Goal: Book appointment/travel/reservation

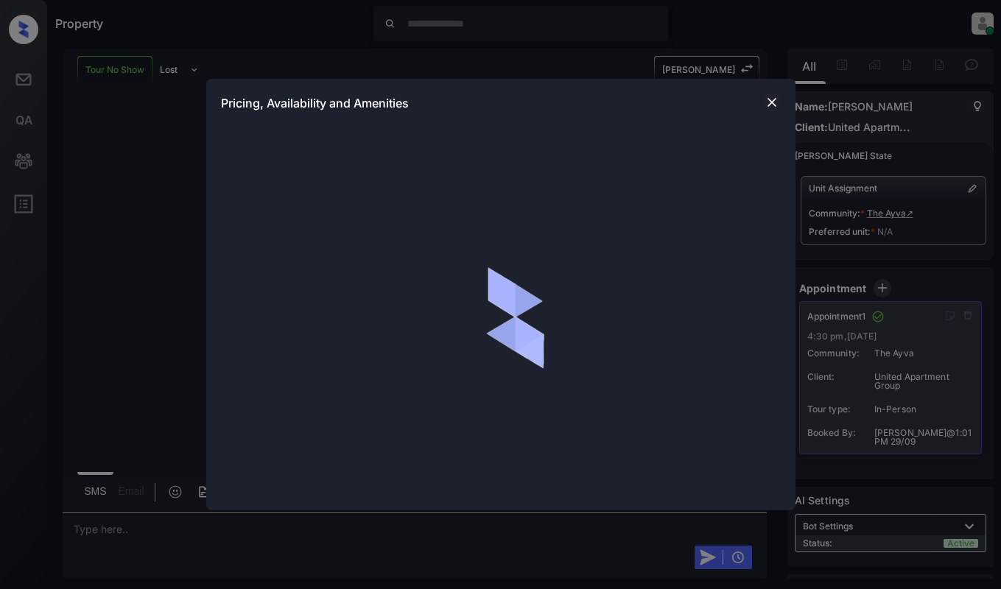
scroll to position [12362, 0]
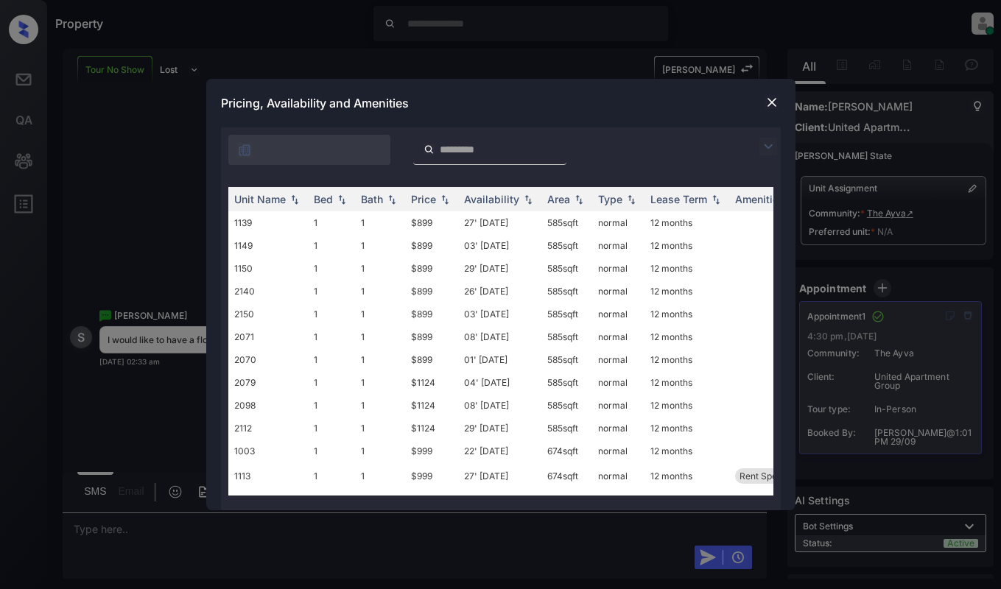
click at [772, 99] on img at bounding box center [771, 102] width 15 height 15
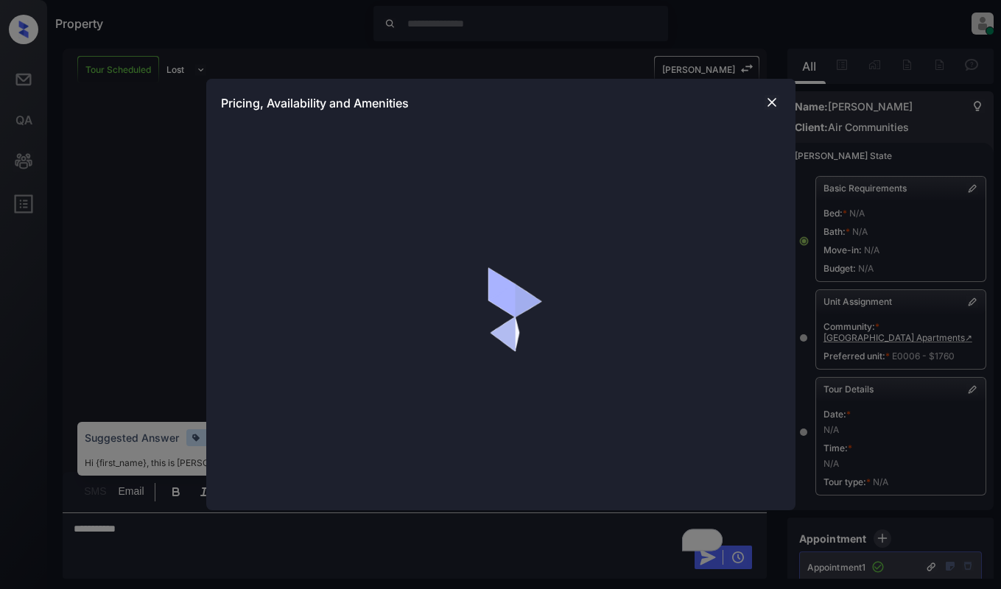
scroll to position [27707, 0]
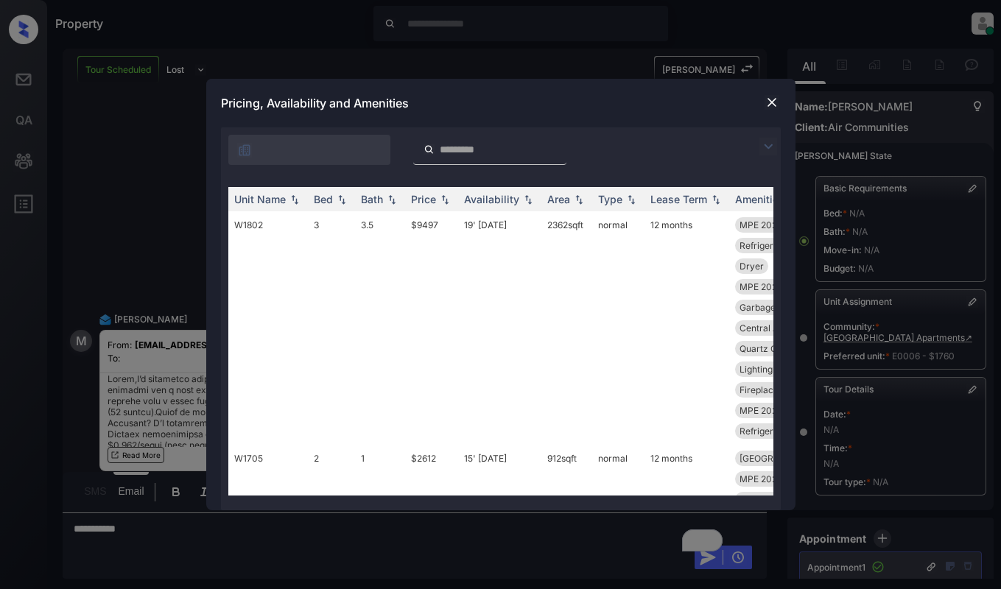
click at [766, 144] on img at bounding box center [768, 147] width 18 height 18
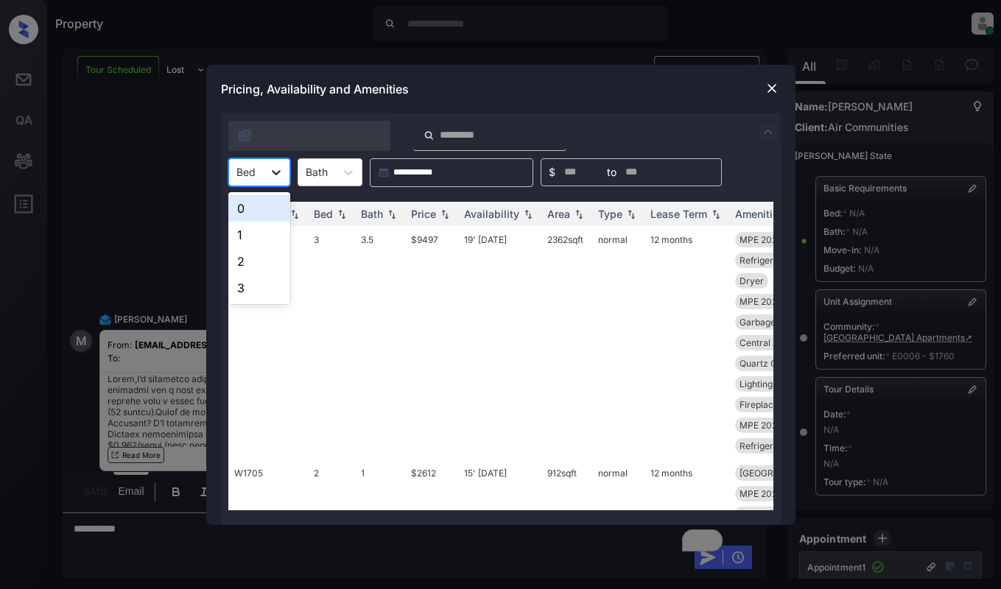
click at [287, 178] on div at bounding box center [276, 172] width 27 height 27
click at [248, 245] on div "1" at bounding box center [259, 235] width 62 height 27
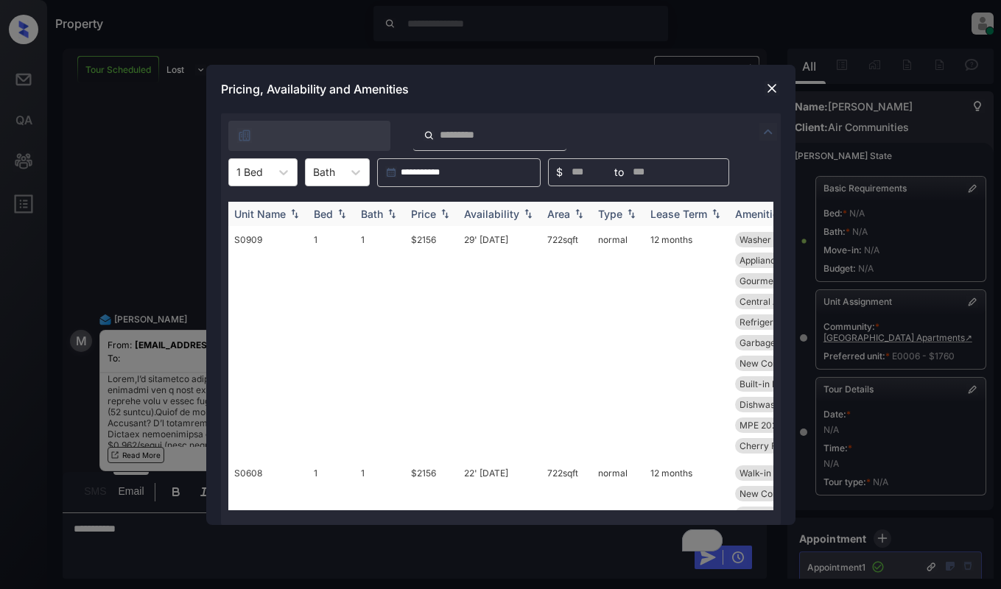
click at [427, 214] on div "Price" at bounding box center [423, 214] width 25 height 13
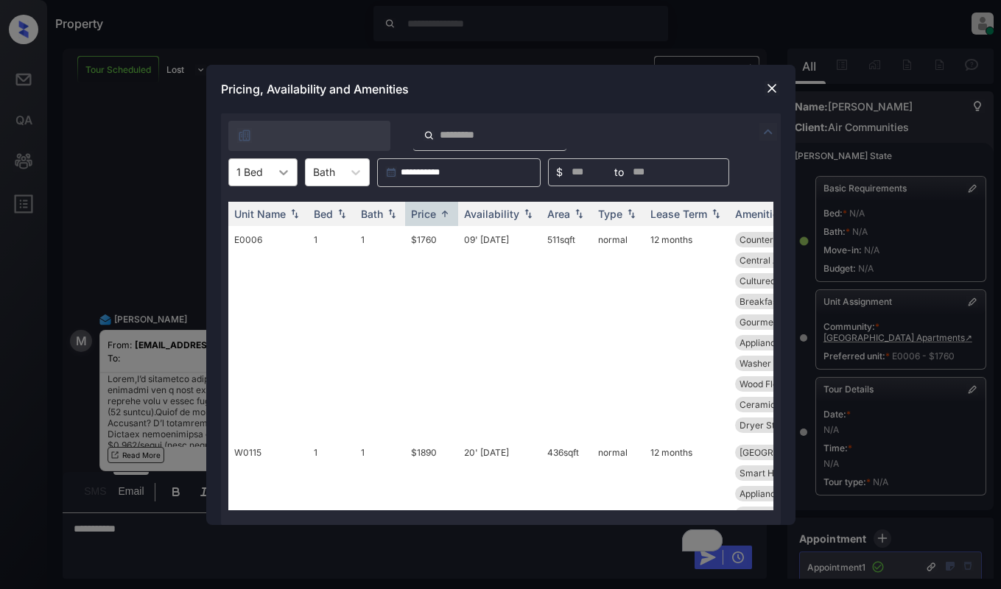
click at [258, 173] on div at bounding box center [249, 171] width 27 height 15
click at [263, 211] on div "0" at bounding box center [262, 208] width 69 height 27
click at [450, 283] on td "$1499" at bounding box center [431, 332] width 53 height 213
click at [352, 244] on td "0" at bounding box center [331, 332] width 47 height 213
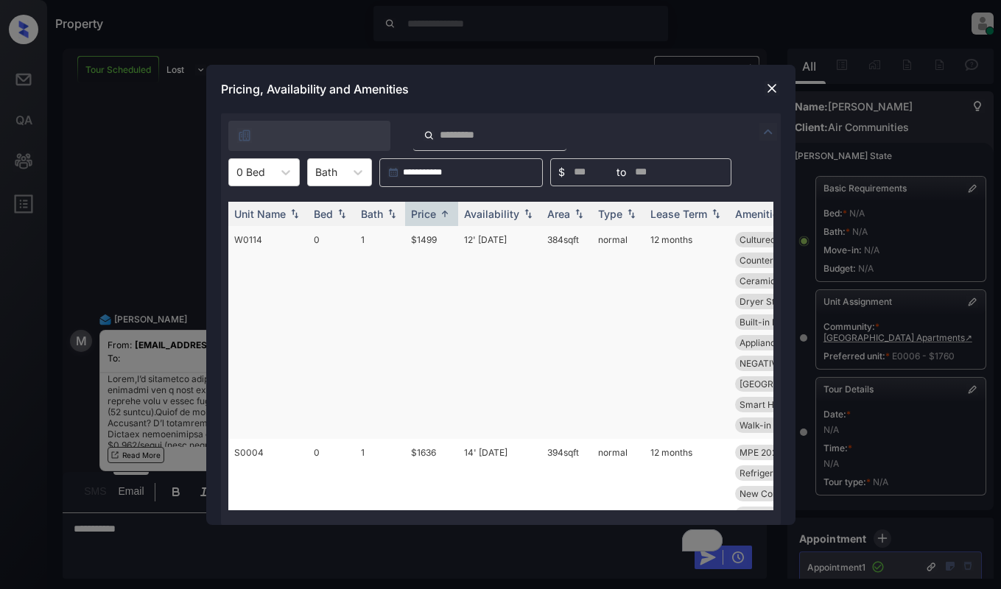
click at [352, 244] on td "0" at bounding box center [331, 332] width 47 height 213
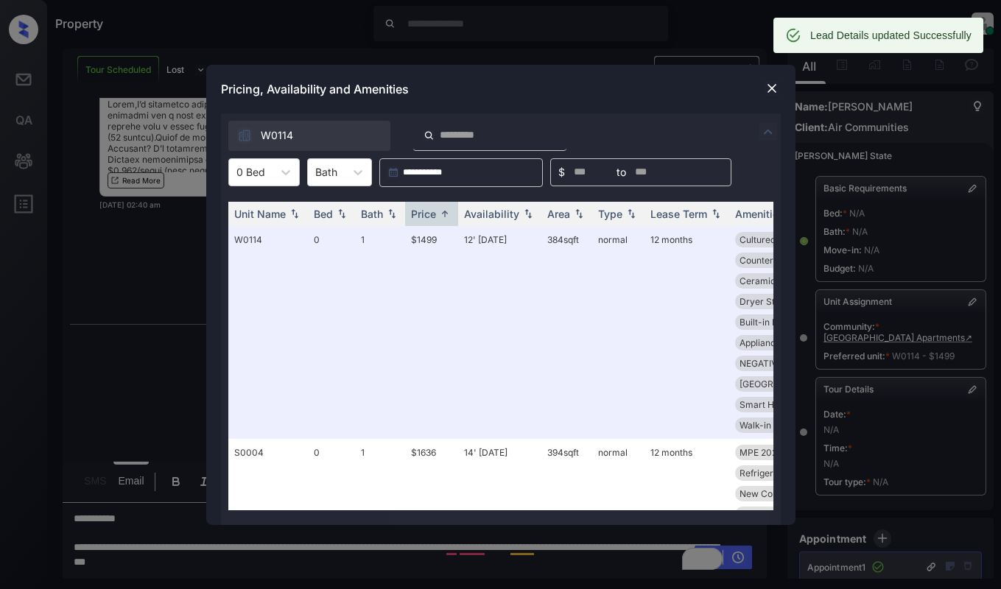
scroll to position [27994, 0]
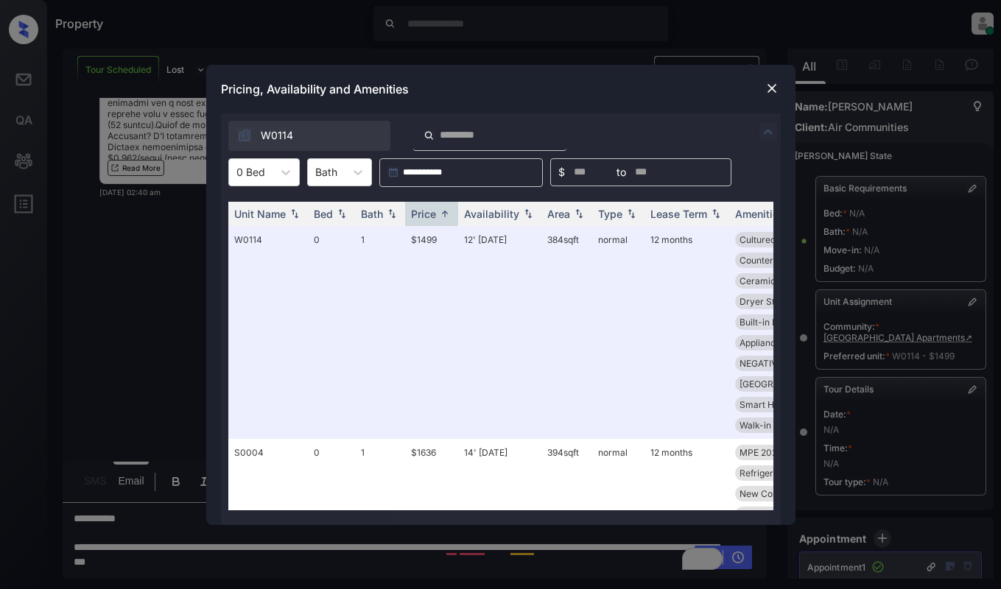
click at [773, 85] on img at bounding box center [771, 88] width 15 height 15
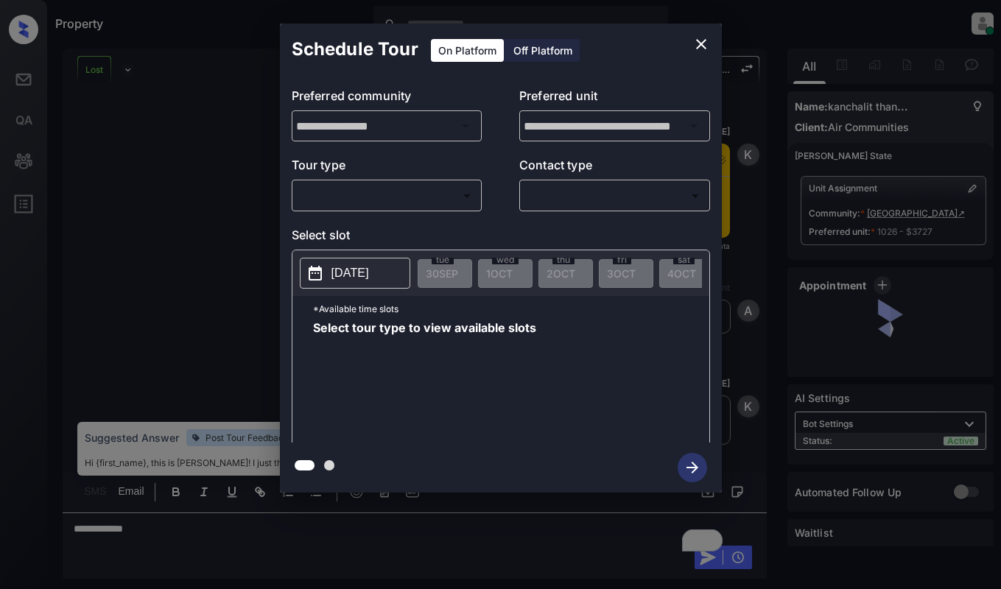
scroll to position [4162, 0]
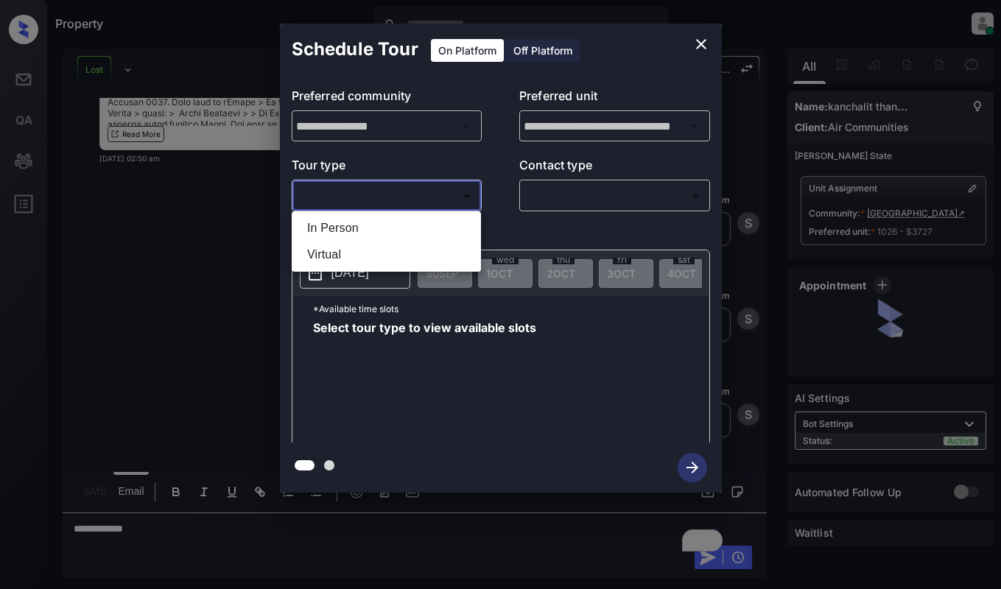
click at [450, 207] on body "Property Dominic Ceralde Online Set yourself offline Set yourself on break Prof…" at bounding box center [500, 294] width 1001 height 589
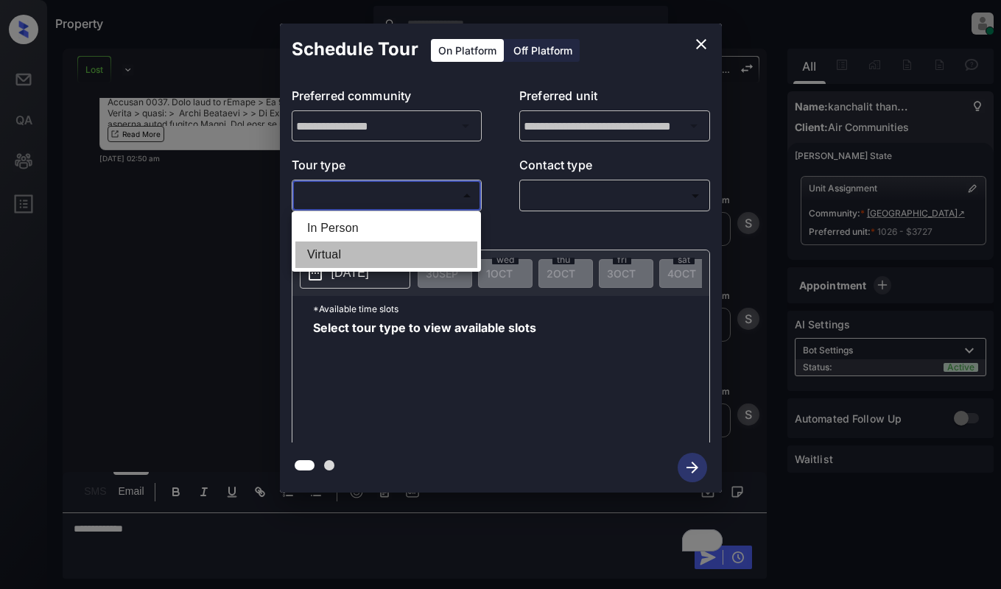
click at [428, 251] on li "Virtual" at bounding box center [386, 255] width 182 height 27
type input "*******"
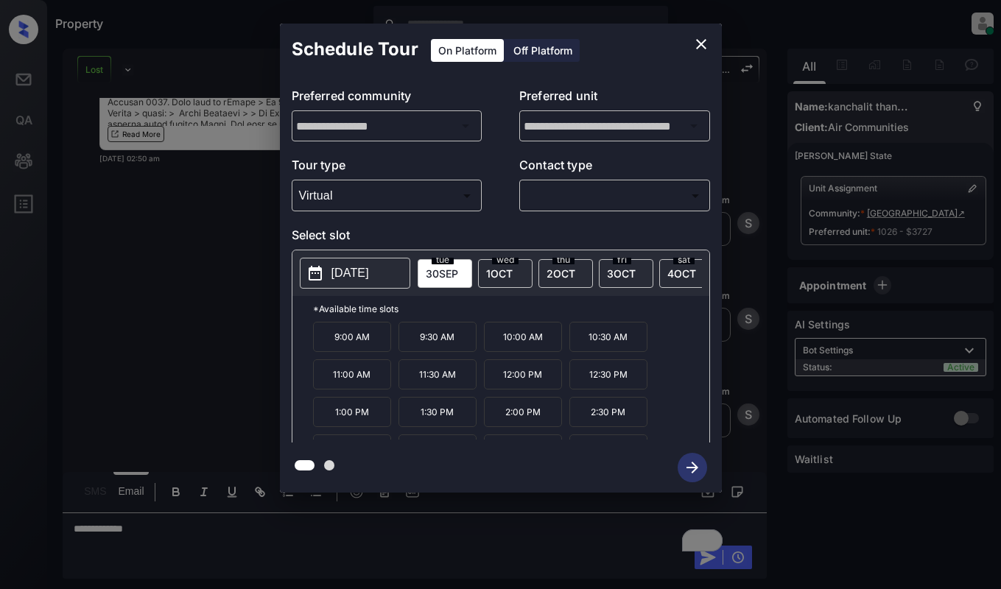
click at [374, 283] on button "[DATE]" at bounding box center [355, 273] width 110 height 31
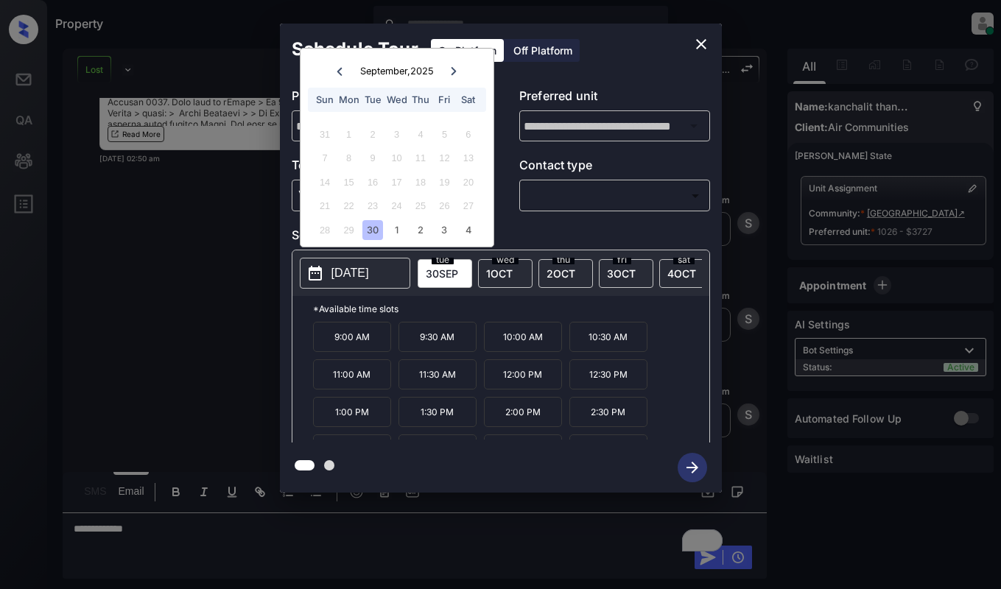
click at [453, 67] on icon at bounding box center [453, 71] width 9 height 9
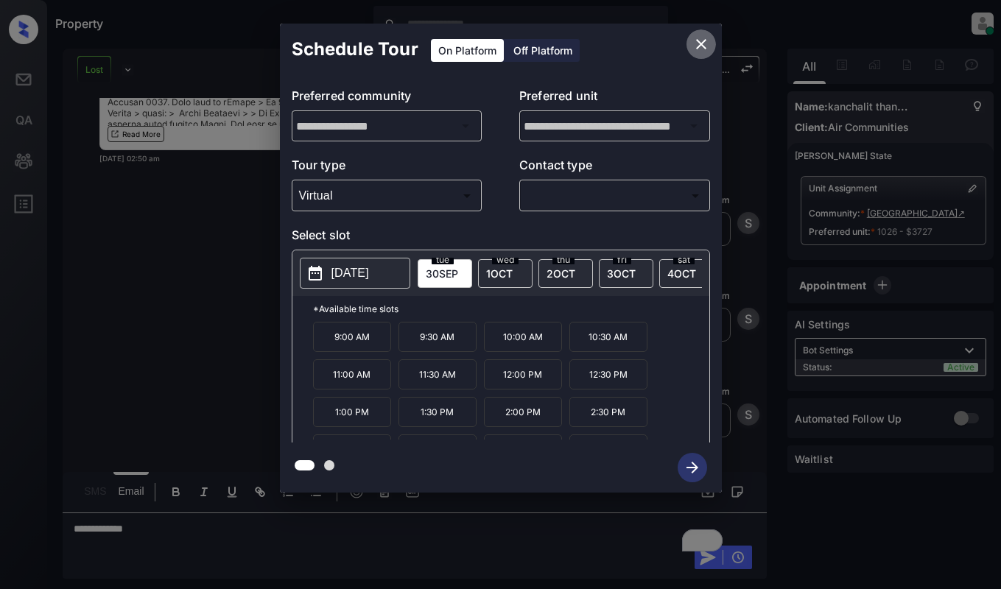
click at [701, 44] on icon "close" at bounding box center [701, 44] width 10 height 10
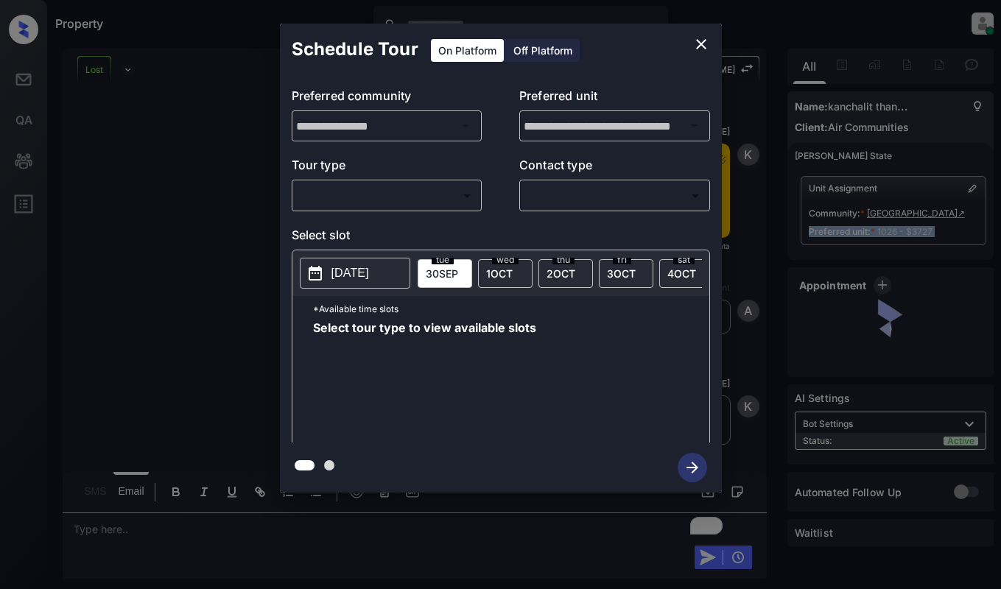
scroll to position [4491, 0]
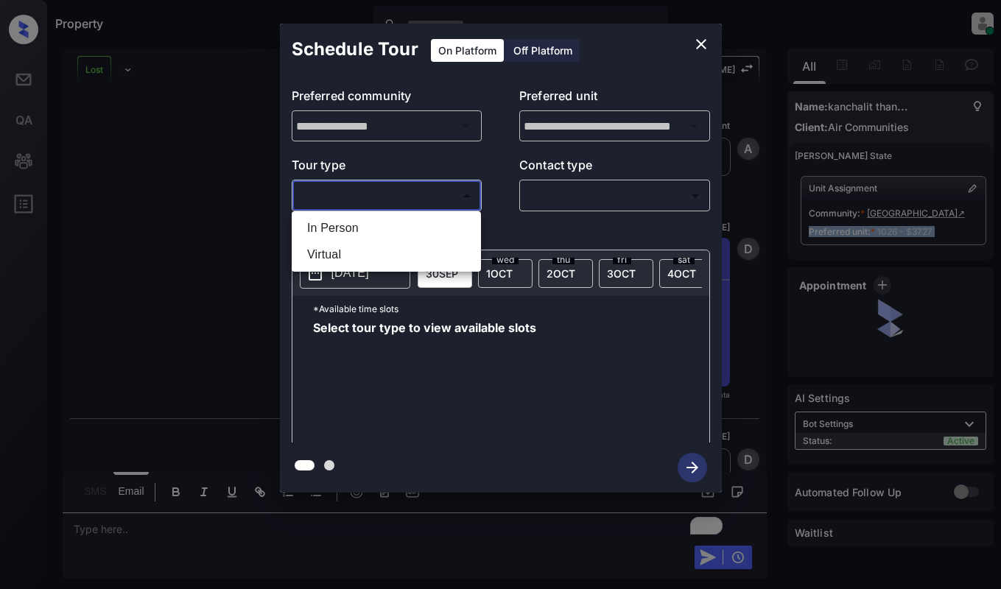
click at [363, 192] on body "Property [PERSON_NAME] Online Set yourself offline Set yourself on break Profil…" at bounding box center [500, 294] width 1001 height 589
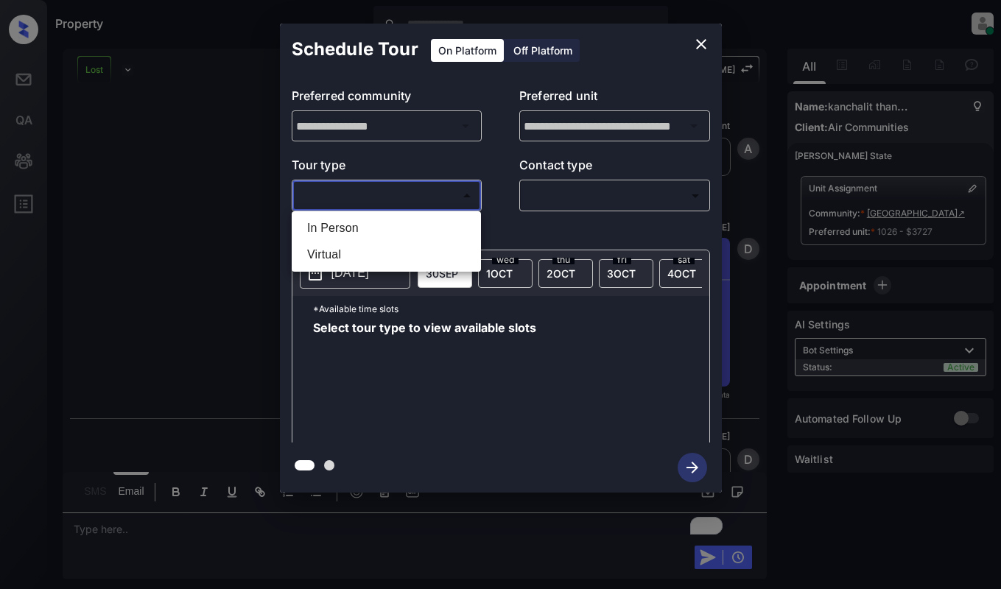
click at [693, 41] on div at bounding box center [500, 294] width 1001 height 589
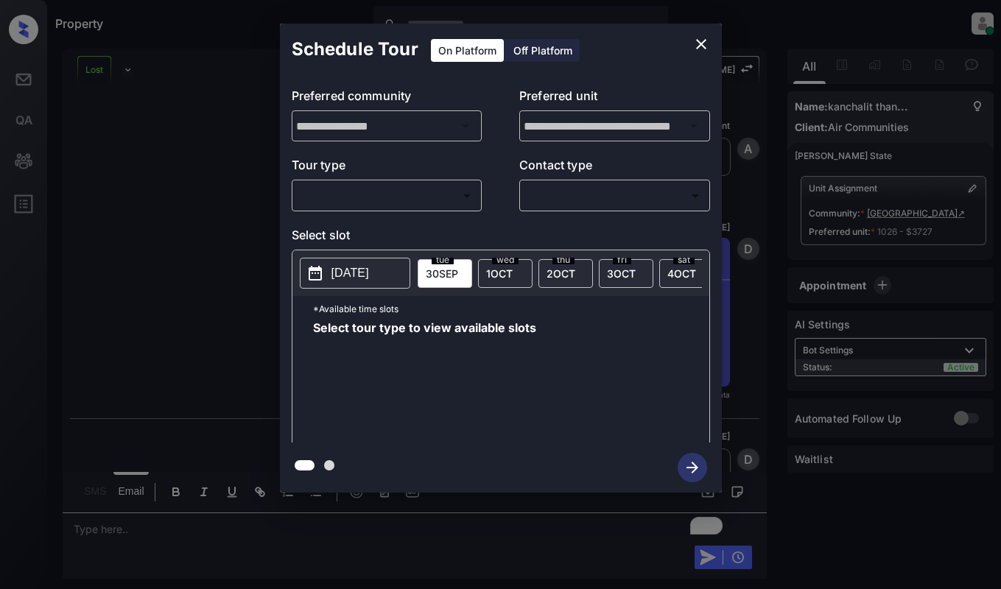
click at [688, 59] on div "Schedule Tour On Platform Off Platform" at bounding box center [501, 50] width 442 height 52
click at [696, 41] on icon "close" at bounding box center [701, 44] width 18 height 18
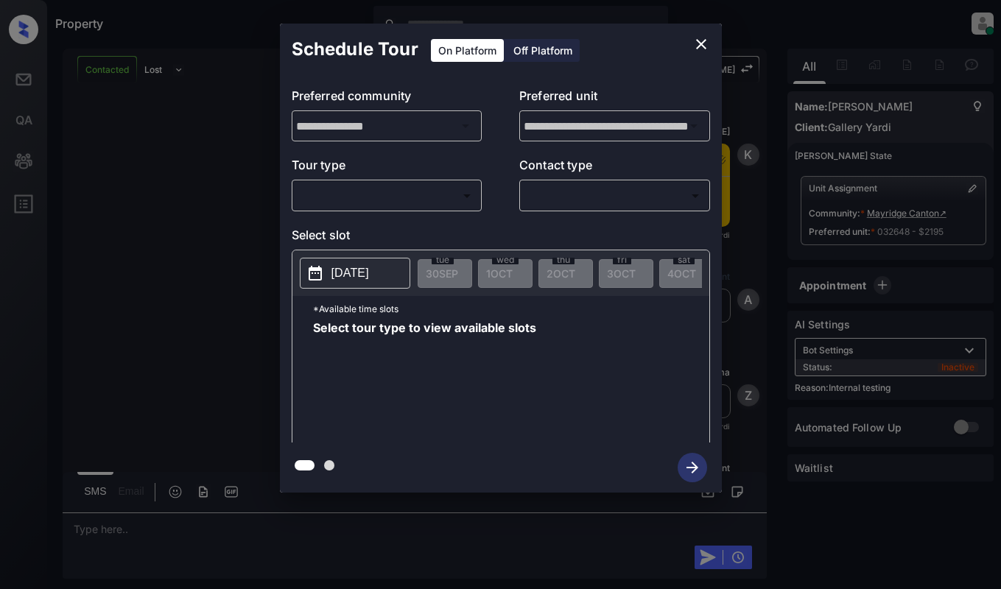
scroll to position [3546, 0]
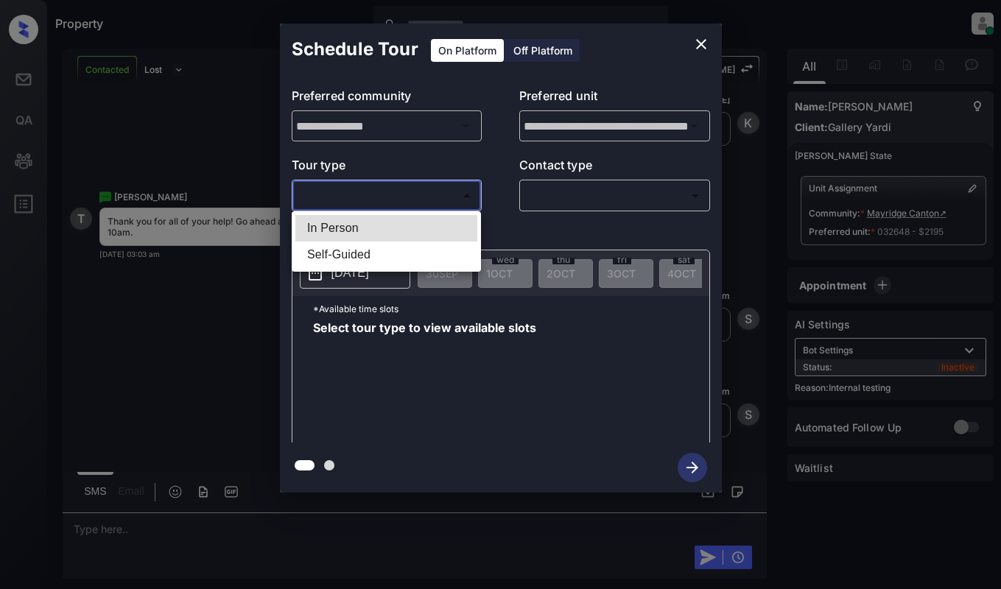
click at [390, 194] on body "Property [PERSON_NAME] Online Set yourself offline Set yourself on break Profil…" at bounding box center [500, 294] width 1001 height 589
click at [390, 230] on li "In Person" at bounding box center [386, 228] width 182 height 27
type input "********"
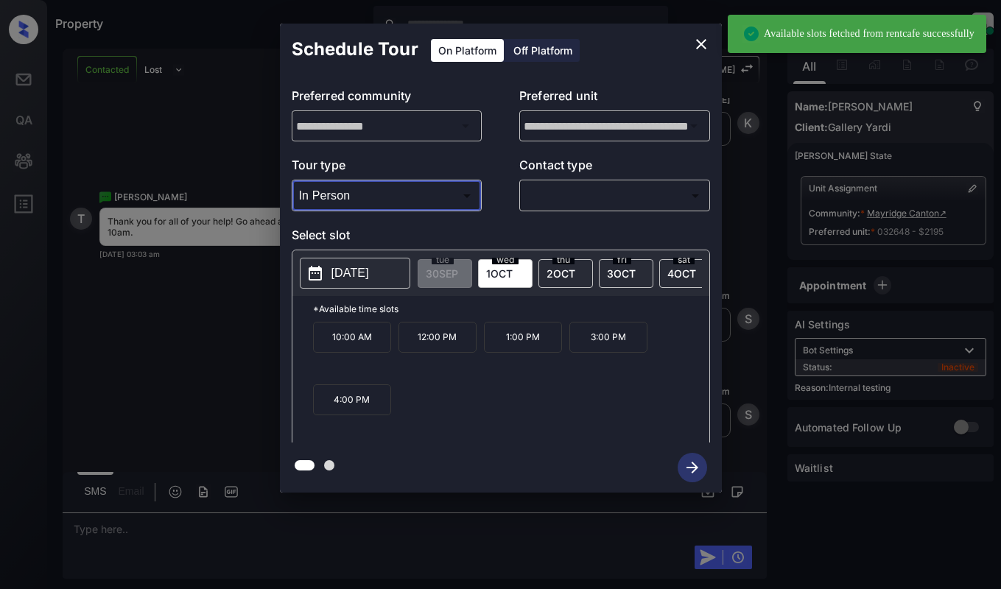
click at [351, 269] on p "[DATE]" at bounding box center [350, 273] width 38 height 18
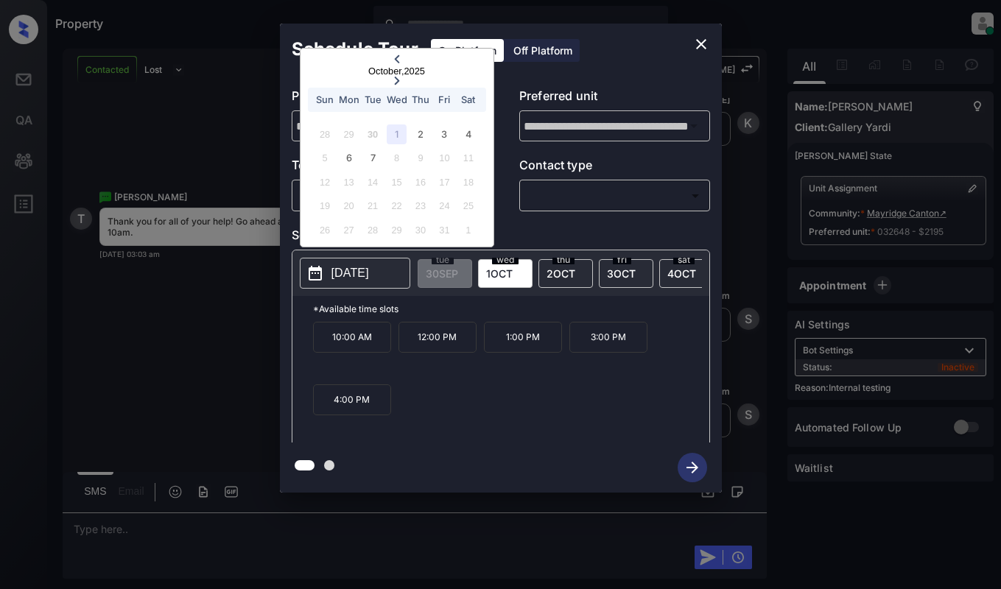
click at [394, 133] on div "1" at bounding box center [397, 134] width 20 height 20
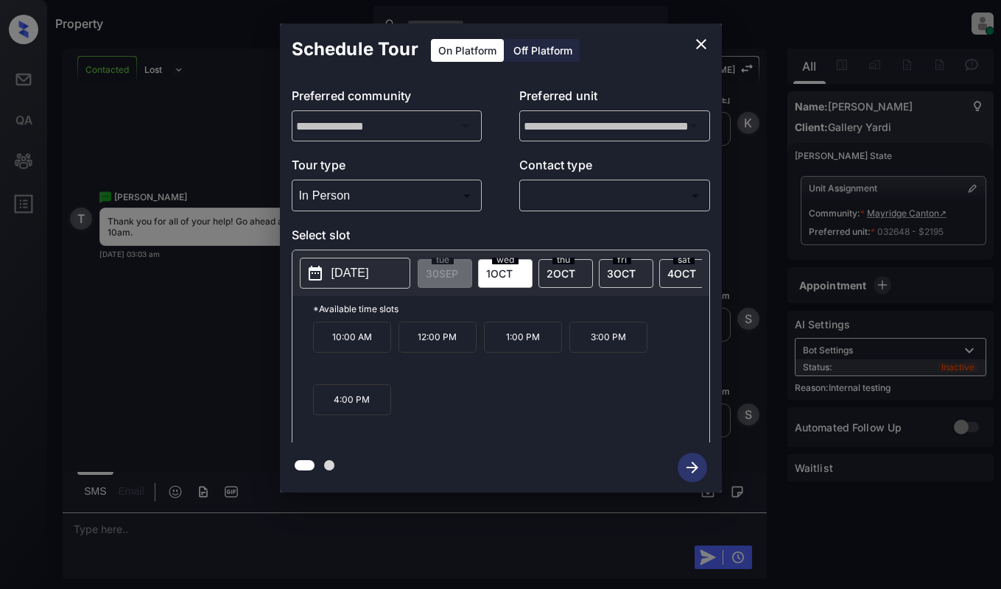
click at [505, 283] on div "[DATE]" at bounding box center [505, 273] width 54 height 29
click at [698, 42] on icon "close" at bounding box center [701, 44] width 10 height 10
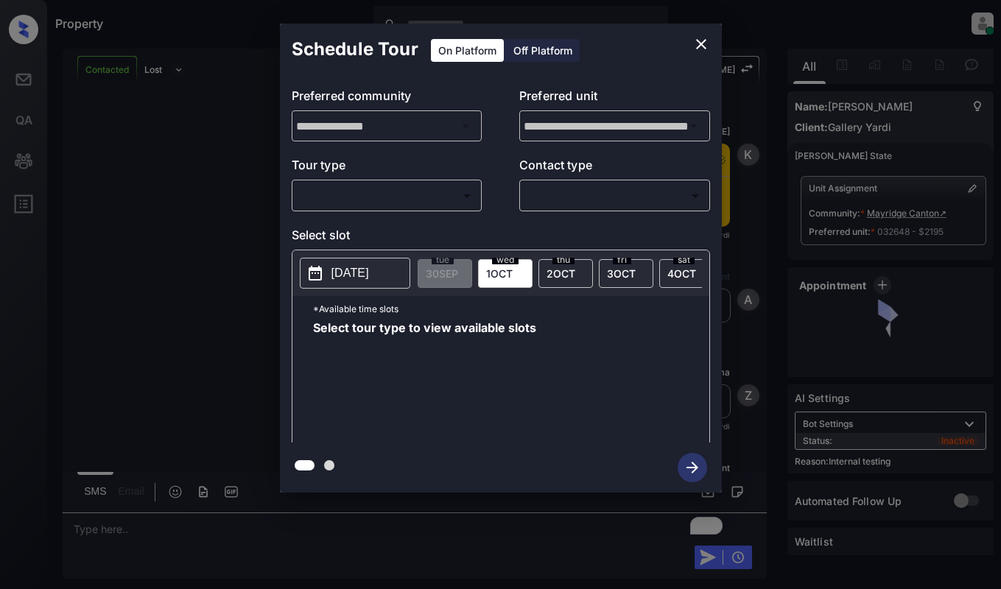
scroll to position [3656, 0]
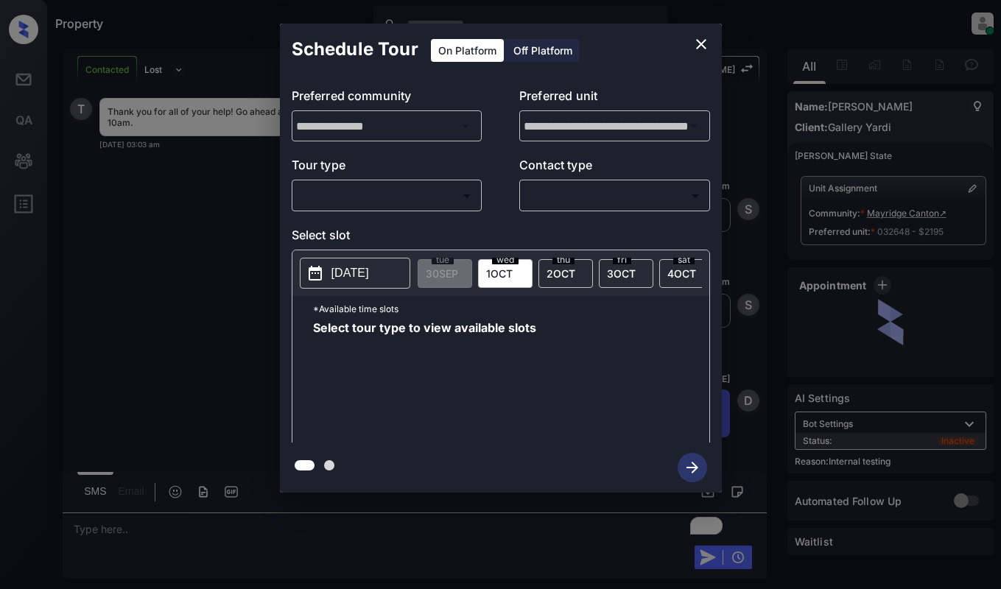
click at [438, 186] on body "Property Dominic Ceralde Online Set yourself offline Set yourself on break Prof…" at bounding box center [500, 294] width 1001 height 589
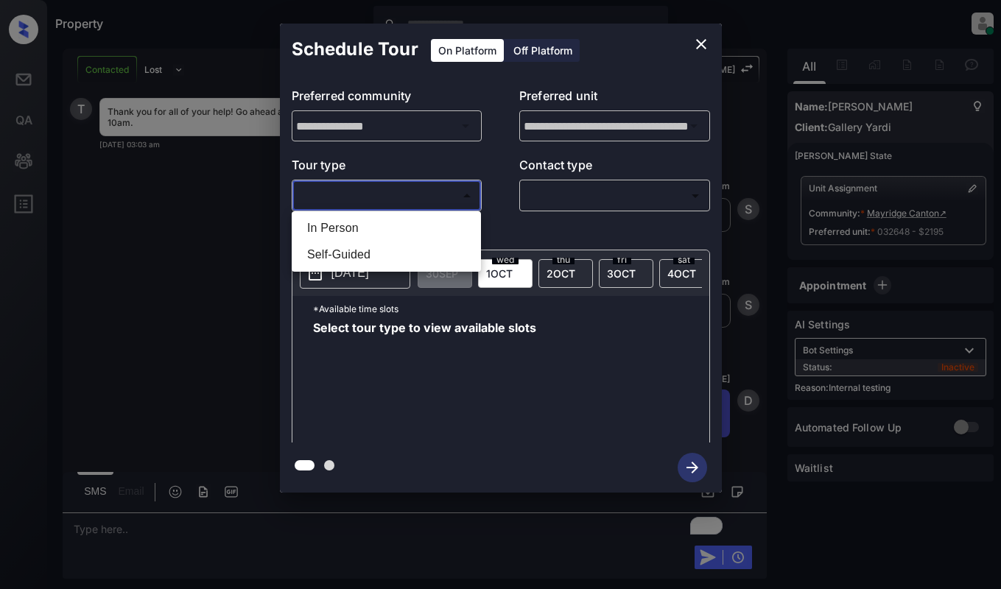
click at [382, 218] on li "In Person" at bounding box center [386, 228] width 182 height 27
type input "********"
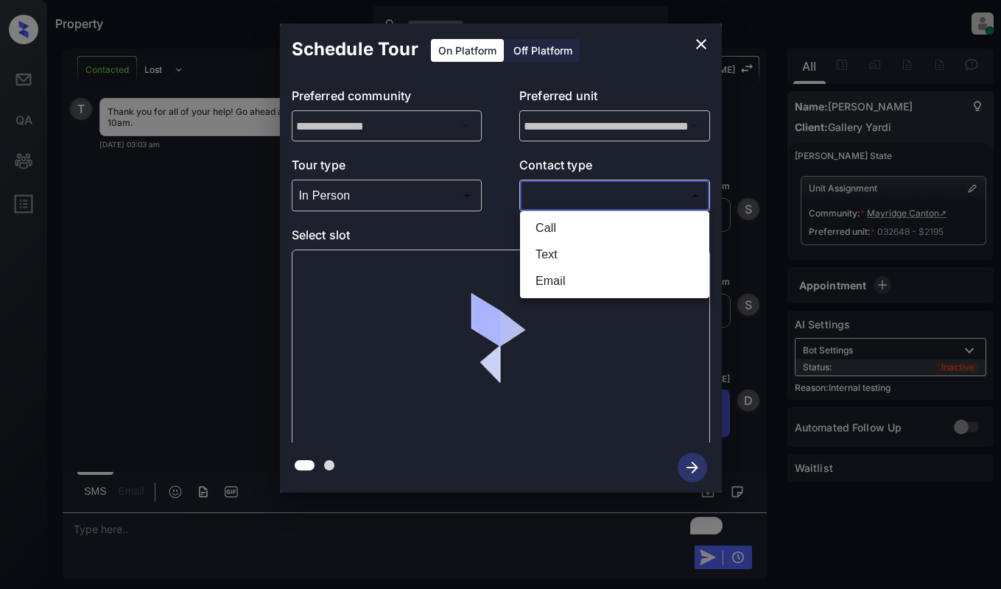
click at [668, 199] on body "Property Dominic Ceralde Online Set yourself offline Set yourself on break Prof…" at bounding box center [500, 294] width 1001 height 589
click at [620, 253] on li "Text" at bounding box center [615, 255] width 182 height 27
type input "****"
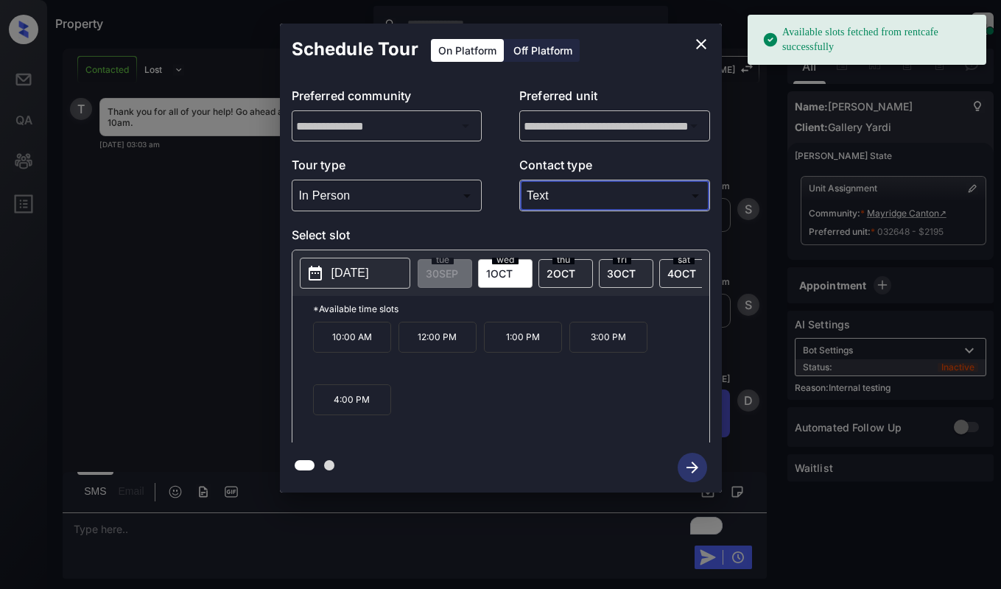
click at [500, 275] on span "1 OCT" at bounding box center [499, 273] width 27 height 13
click at [349, 339] on p "10:00 AM" at bounding box center [352, 337] width 78 height 31
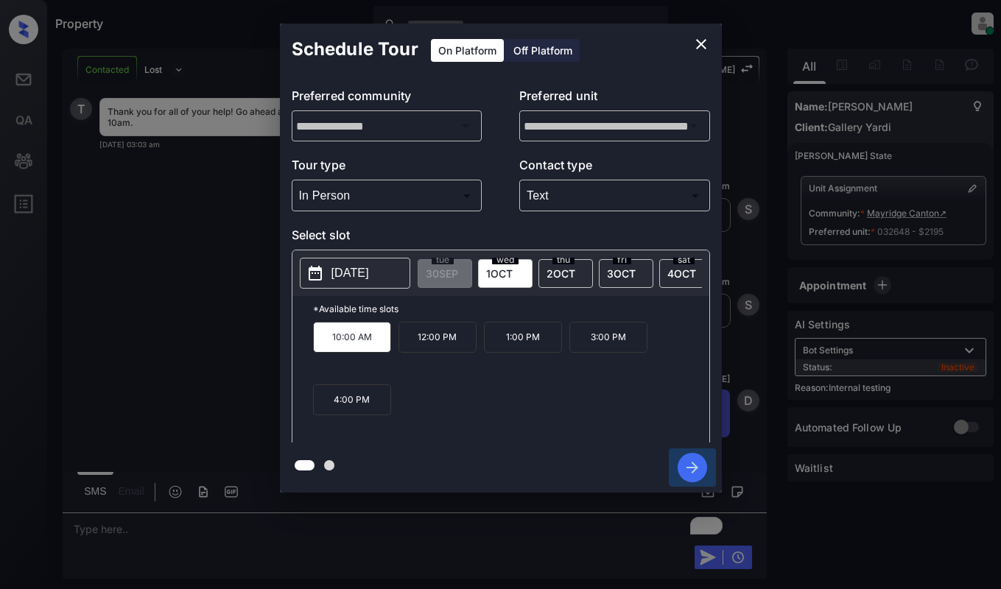
click at [690, 468] on icon "button" at bounding box center [691, 467] width 29 height 29
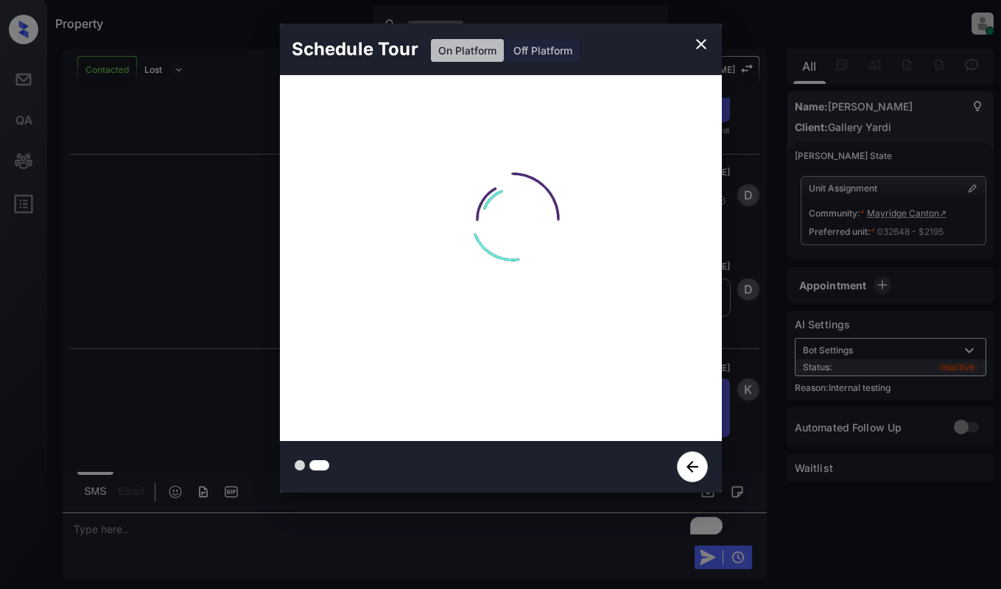
scroll to position [3971, 0]
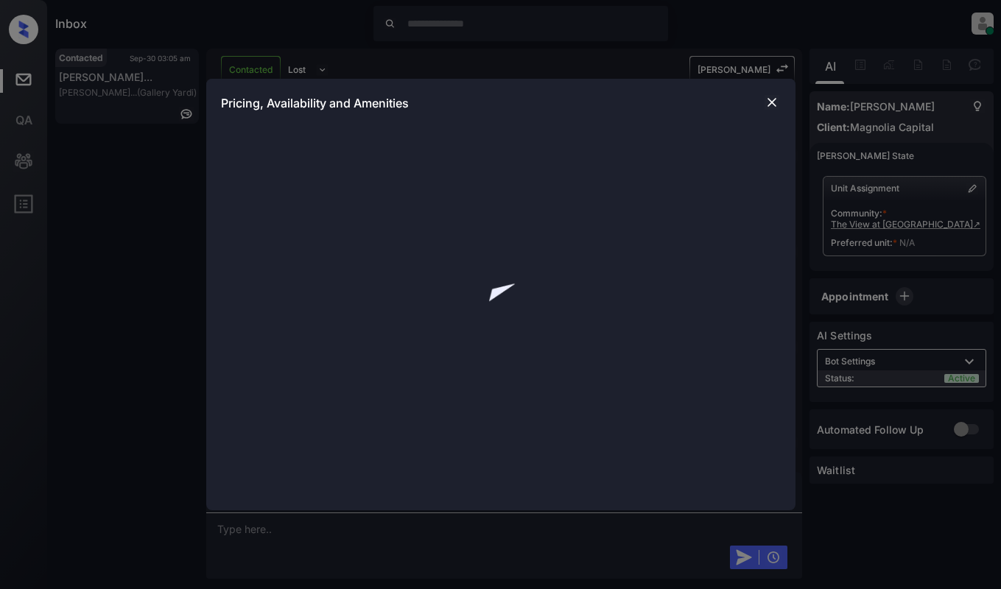
scroll to position [798, 0]
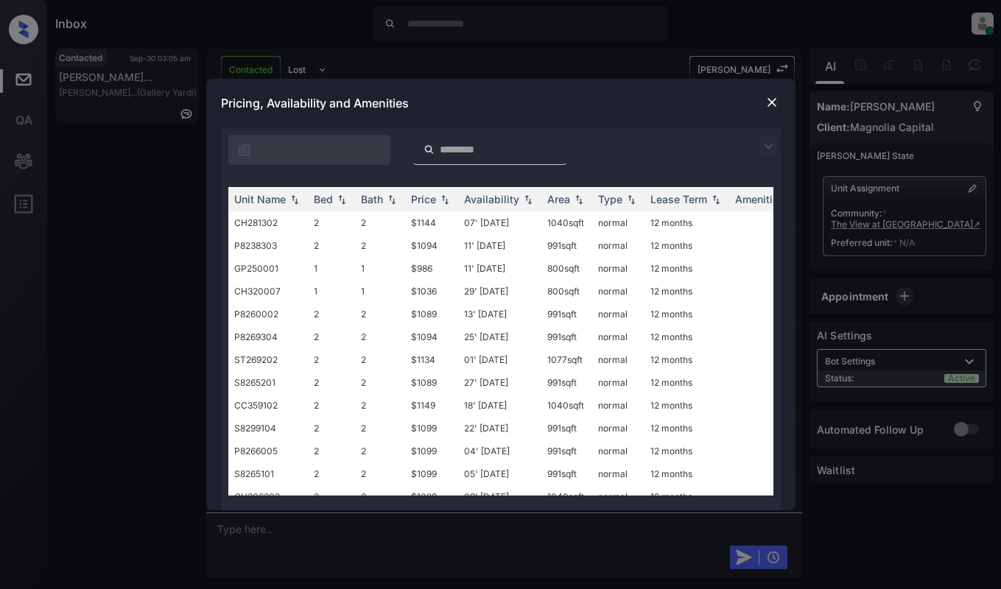
click at [771, 148] on img at bounding box center [768, 147] width 18 height 18
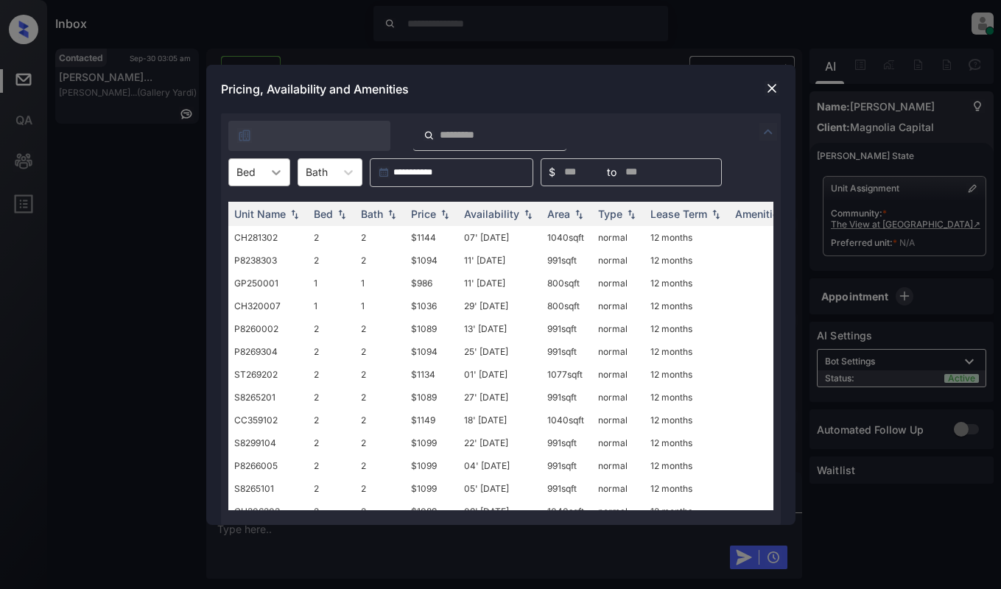
click at [267, 165] on div at bounding box center [276, 172] width 27 height 27
click at [261, 230] on div "2" at bounding box center [259, 235] width 62 height 27
click at [443, 217] on img at bounding box center [444, 213] width 15 height 10
click at [443, 216] on img at bounding box center [444, 213] width 15 height 11
click at [437, 237] on td "$1039" at bounding box center [431, 237] width 53 height 23
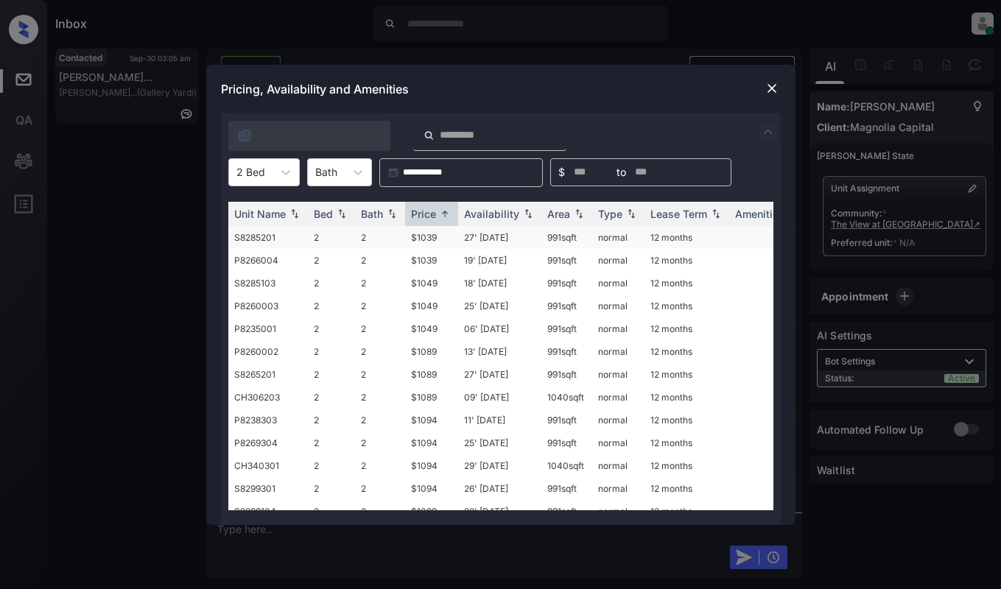
click at [437, 237] on td "$1039" at bounding box center [431, 237] width 53 height 23
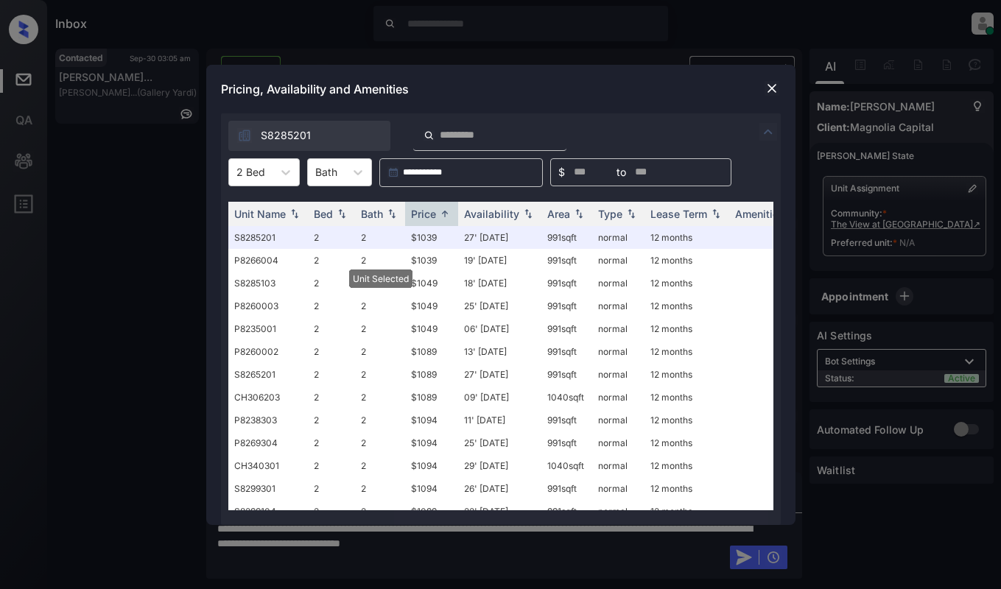
click at [774, 82] on img at bounding box center [771, 88] width 15 height 15
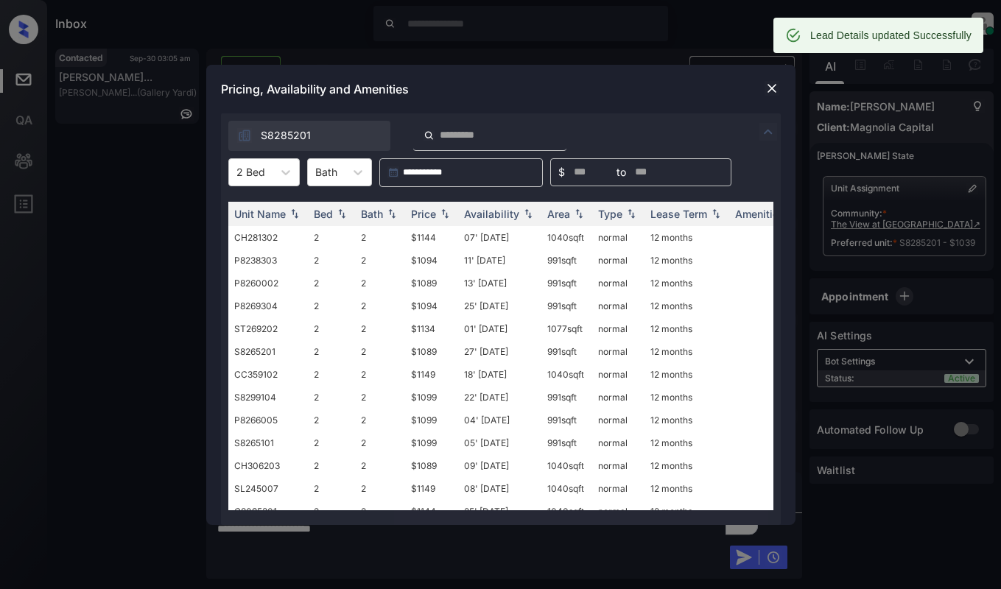
scroll to position [894, 0]
click at [417, 216] on div "Price" at bounding box center [423, 214] width 25 height 13
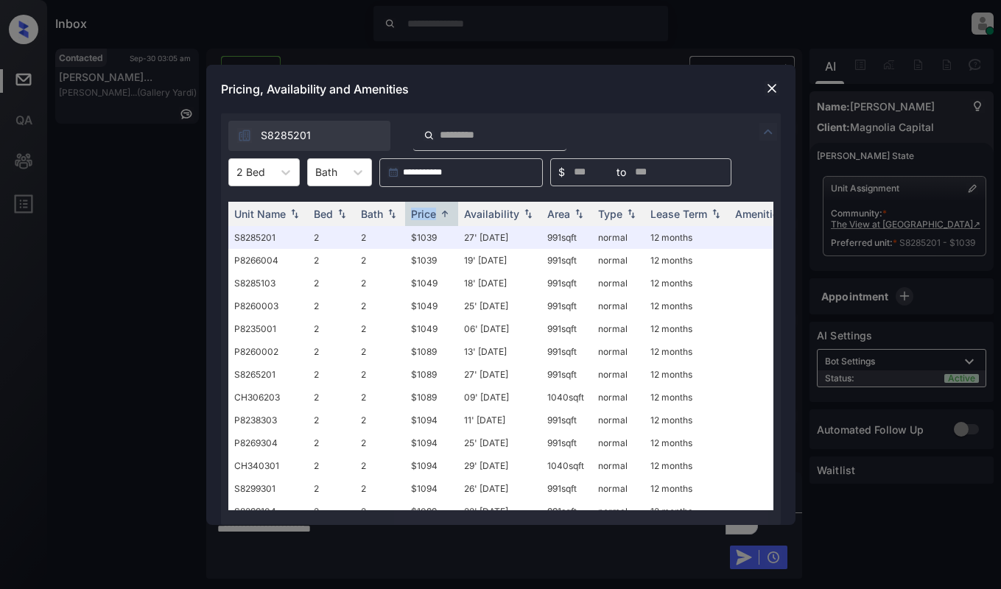
click at [770, 85] on img at bounding box center [771, 88] width 15 height 15
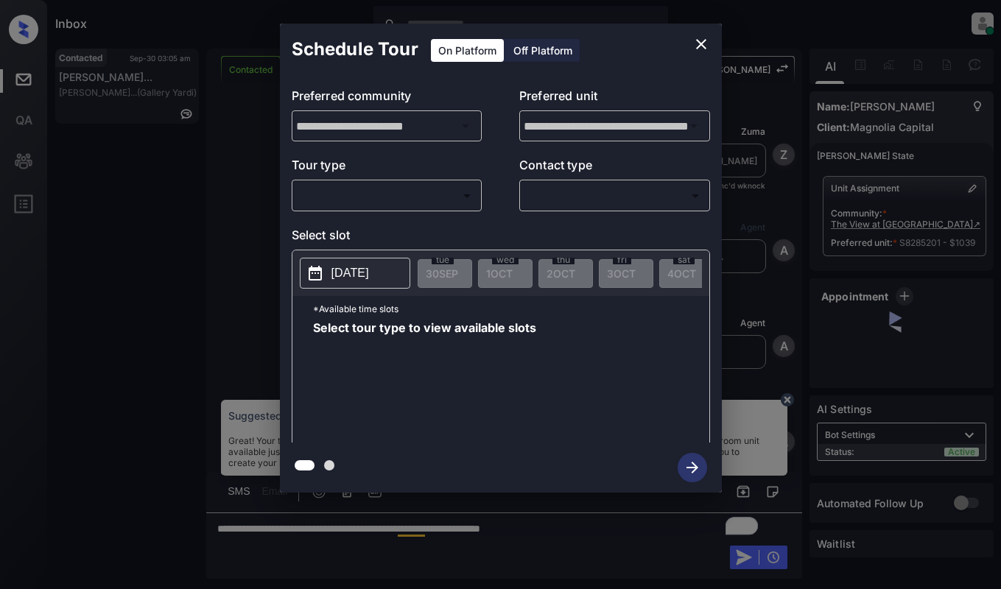
scroll to position [894, 0]
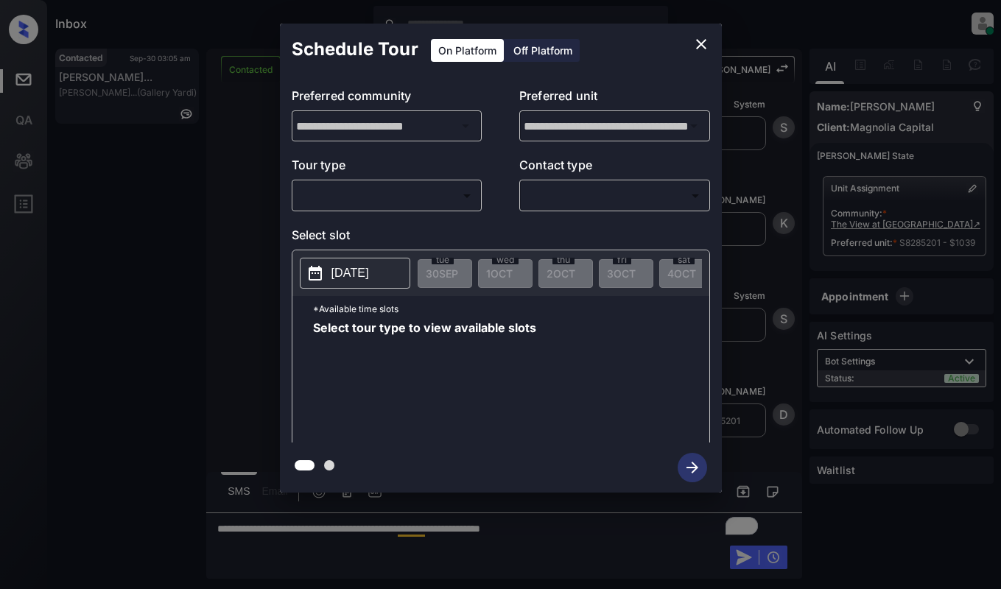
click at [376, 200] on body "Inbox Dominic Ceralde Online Set yourself offline Set yourself on break Profile…" at bounding box center [500, 294] width 1001 height 589
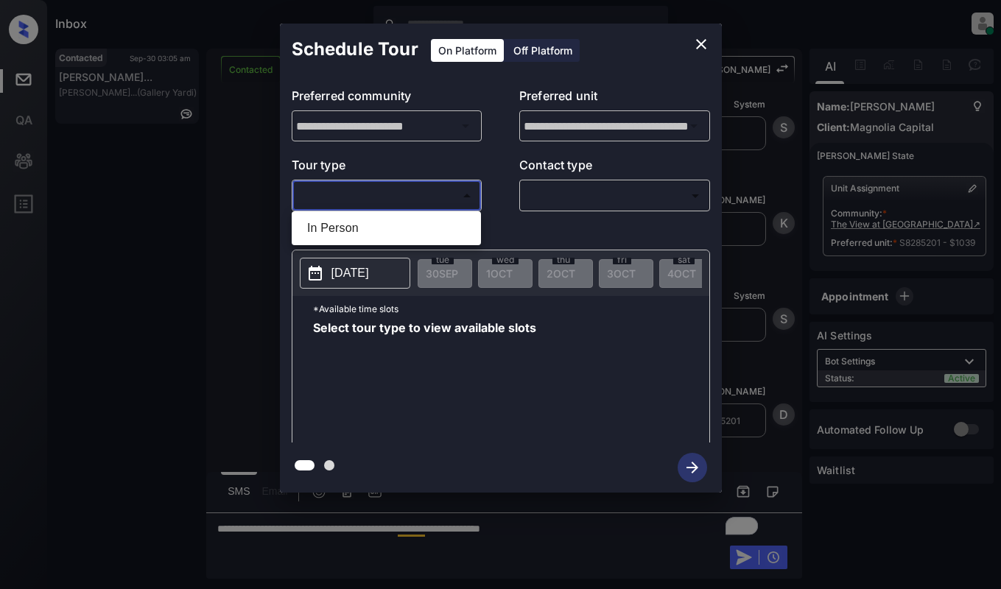
click at [381, 242] on ul "In Person" at bounding box center [386, 228] width 189 height 34
click at [378, 230] on li "In Person" at bounding box center [386, 228] width 182 height 27
type input "********"
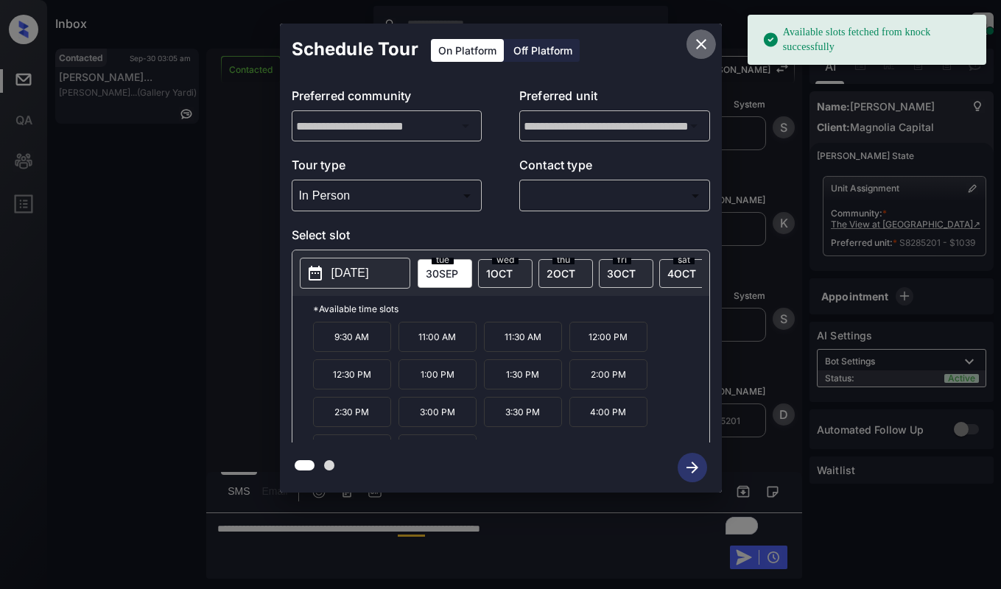
click at [698, 44] on icon "close" at bounding box center [701, 44] width 18 height 18
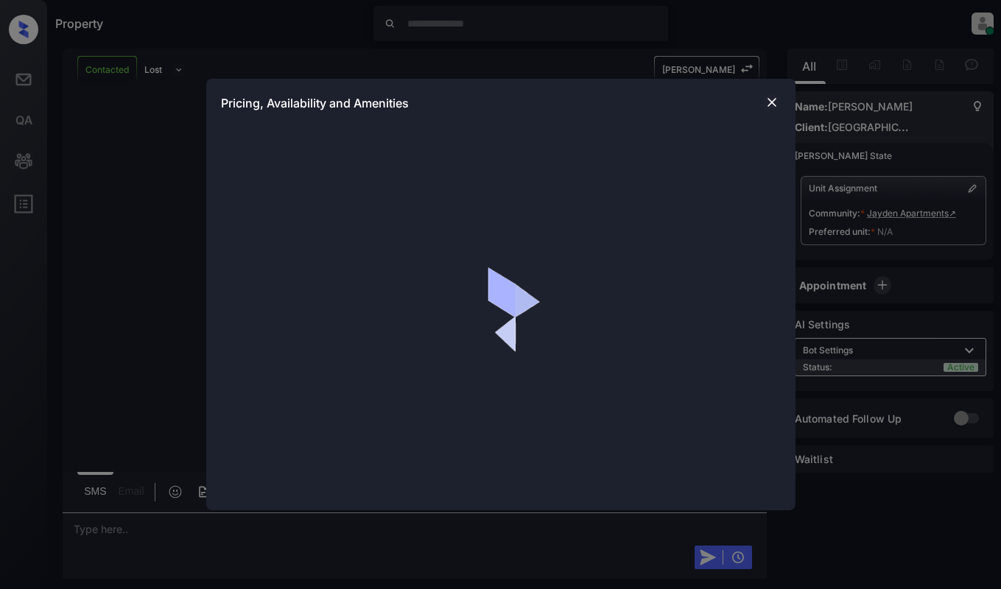
scroll to position [647, 0]
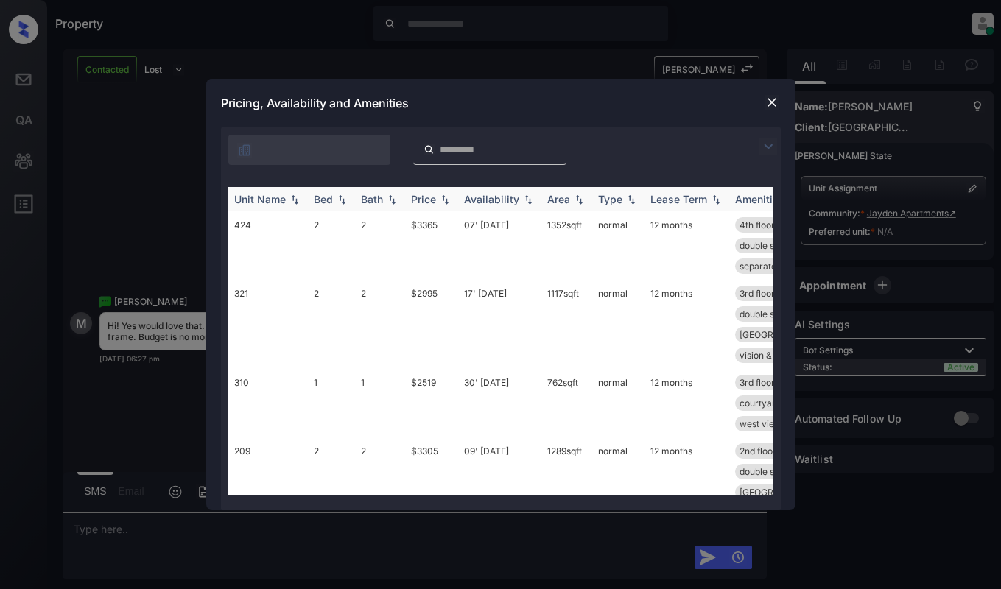
click at [282, 201] on div "Unit Name" at bounding box center [260, 199] width 52 height 13
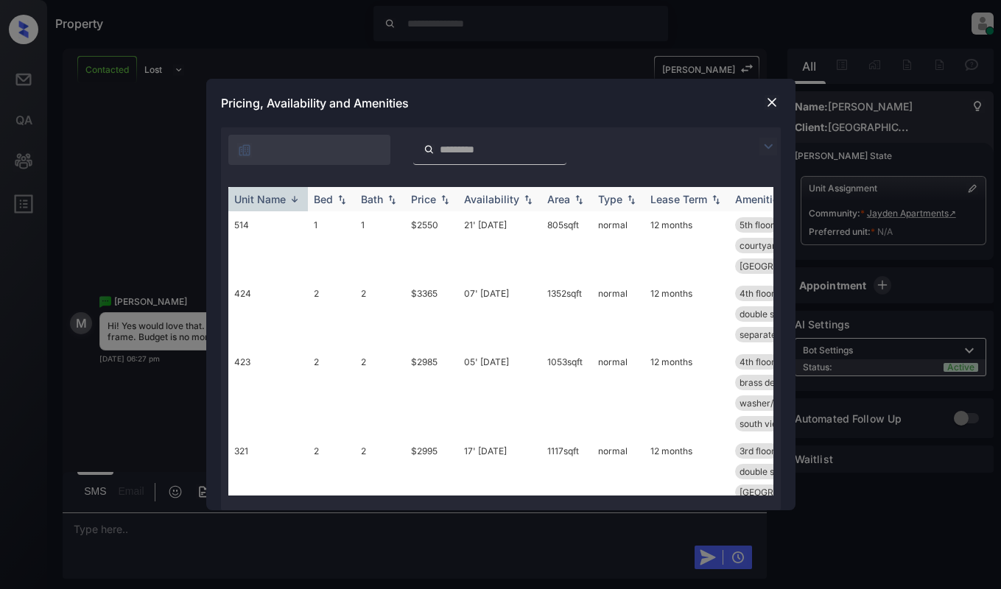
click at [299, 199] on img at bounding box center [294, 199] width 15 height 11
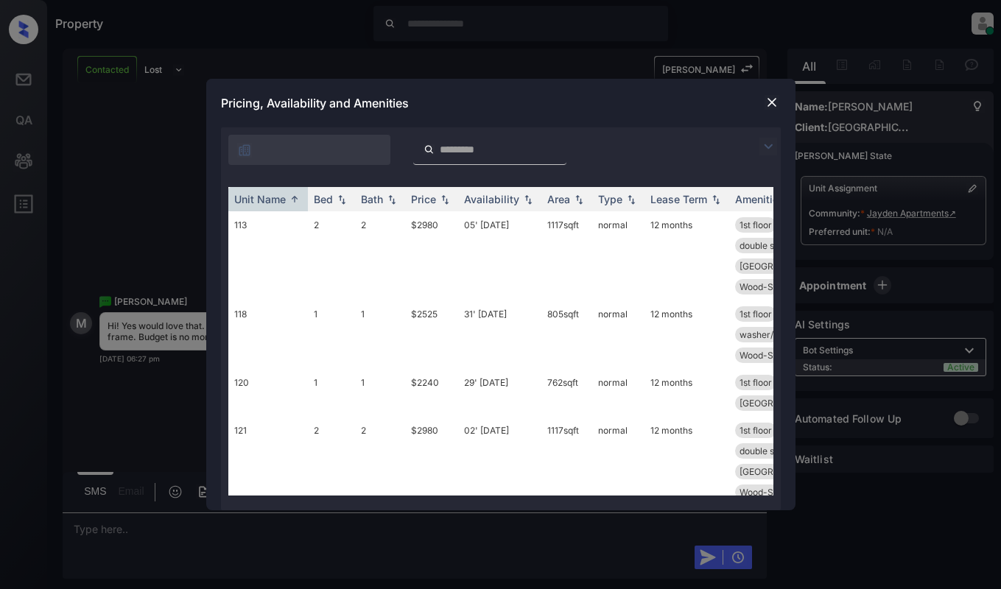
click at [757, 151] on div at bounding box center [501, 146] width 560 height 38
click at [760, 151] on img at bounding box center [768, 147] width 18 height 18
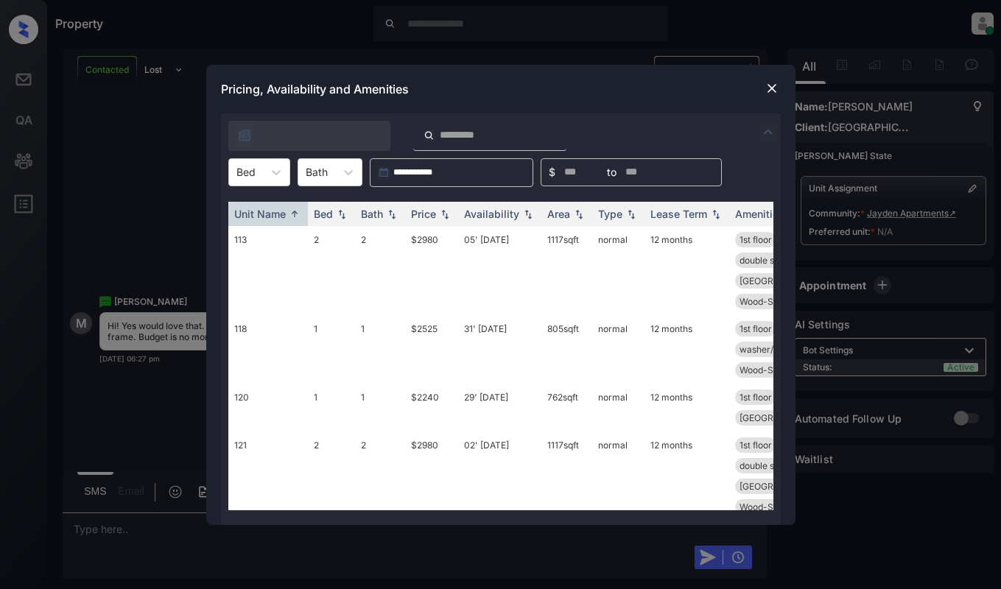
click at [226, 169] on div "**********" at bounding box center [501, 172] width 560 height 29
click at [239, 166] on div at bounding box center [245, 171] width 19 height 15
click at [267, 226] on div "2" at bounding box center [259, 235] width 62 height 27
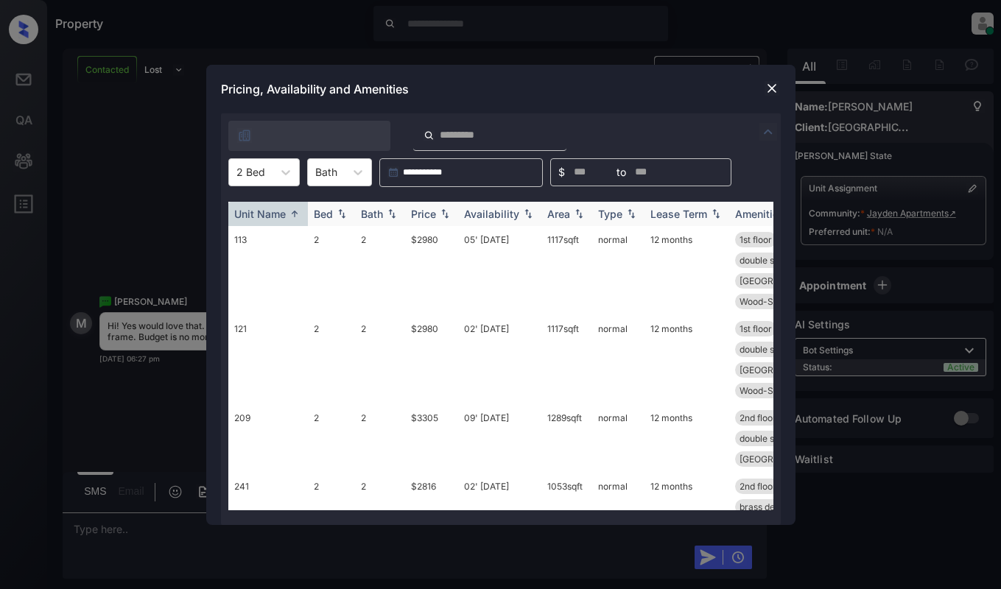
click at [440, 209] on img at bounding box center [444, 213] width 15 height 10
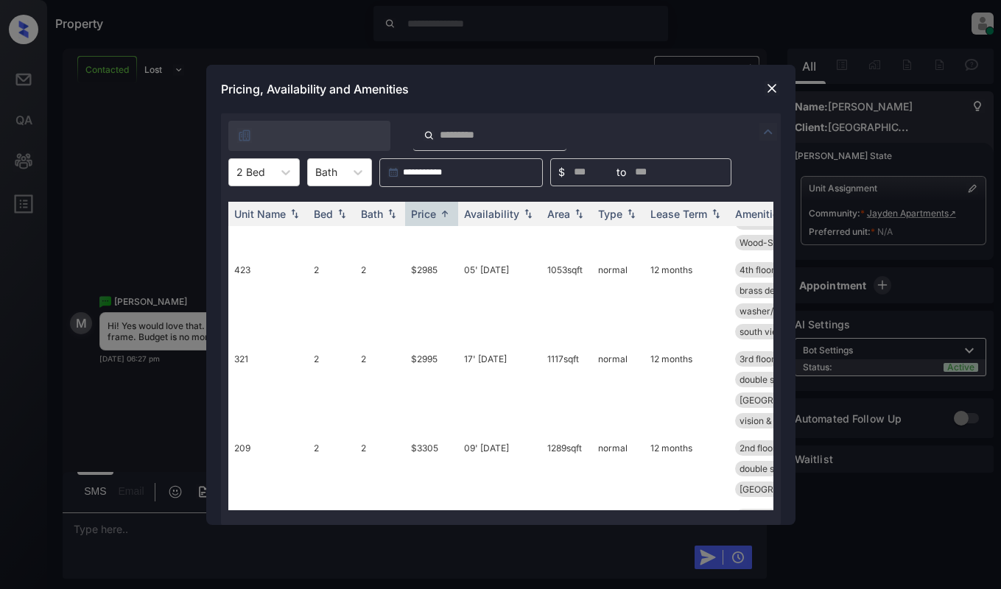
scroll to position [295, 0]
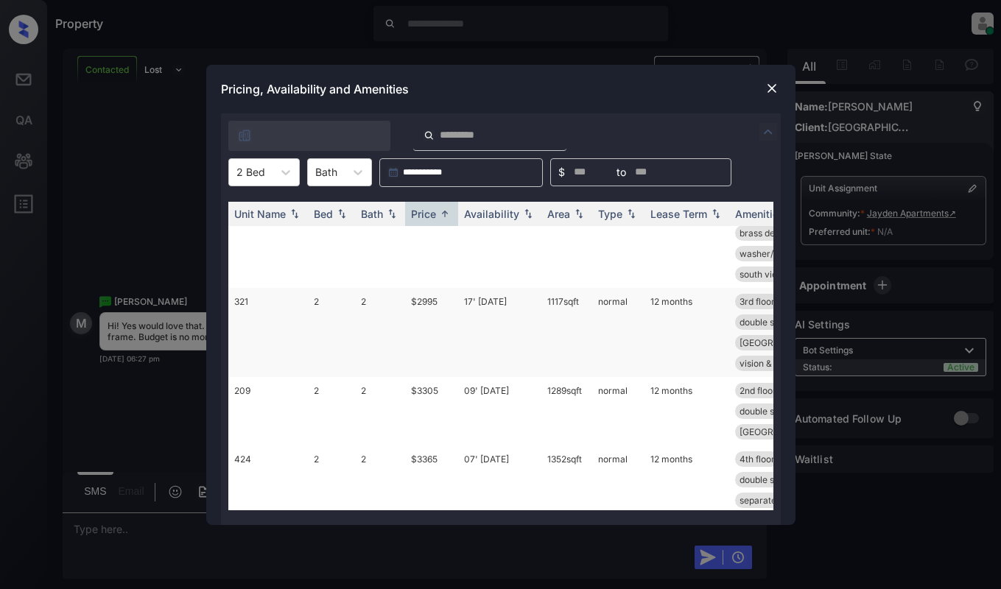
click at [461, 332] on td "17' Oct 25" at bounding box center [499, 332] width 83 height 89
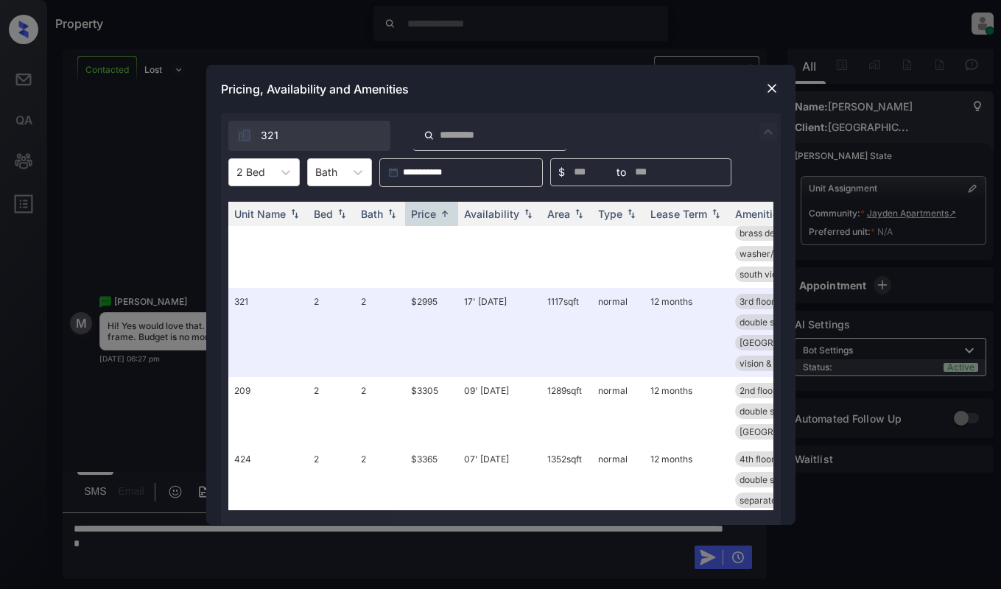
click at [124, 419] on div "**********" at bounding box center [500, 294] width 1001 height 589
click at [766, 85] on img at bounding box center [771, 88] width 15 height 15
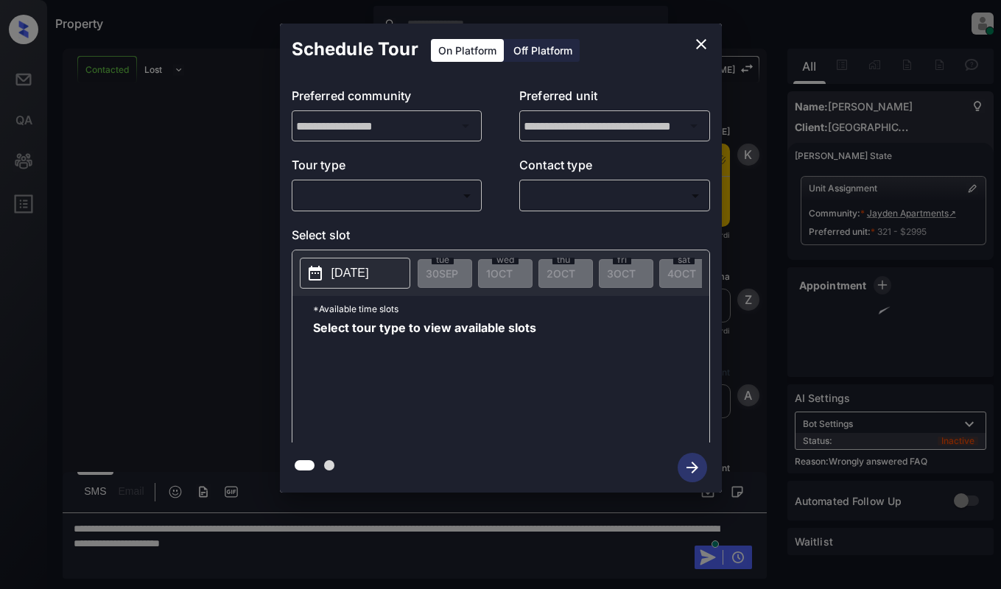
click at [384, 180] on div "​ ​" at bounding box center [387, 196] width 191 height 32
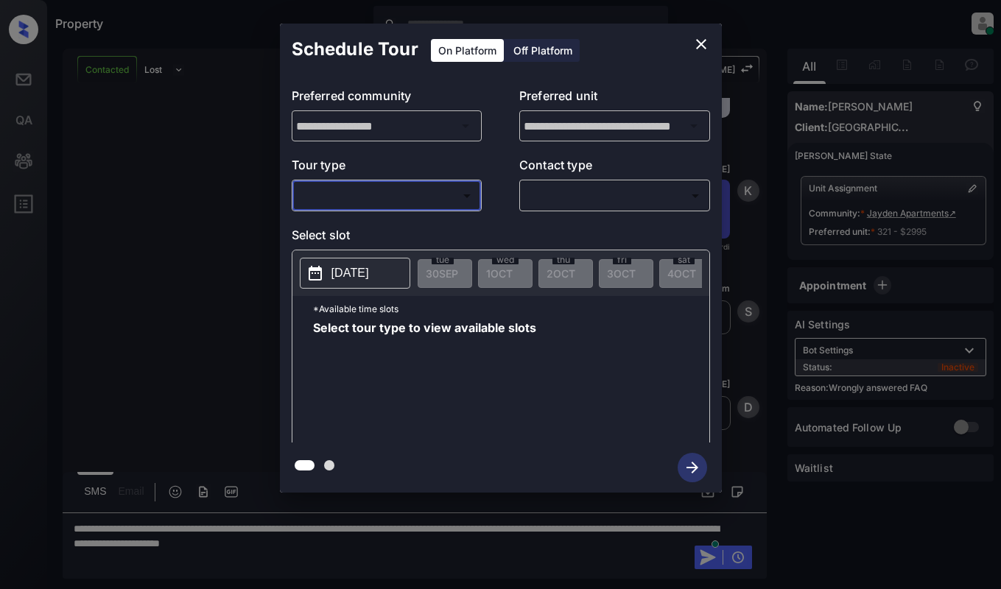
click at [397, 194] on body "Property [PERSON_NAME] Online Set yourself offline Set yourself on break Profil…" at bounding box center [500, 294] width 1001 height 589
click at [423, 230] on li "In Person" at bounding box center [386, 228] width 182 height 27
type input "********"
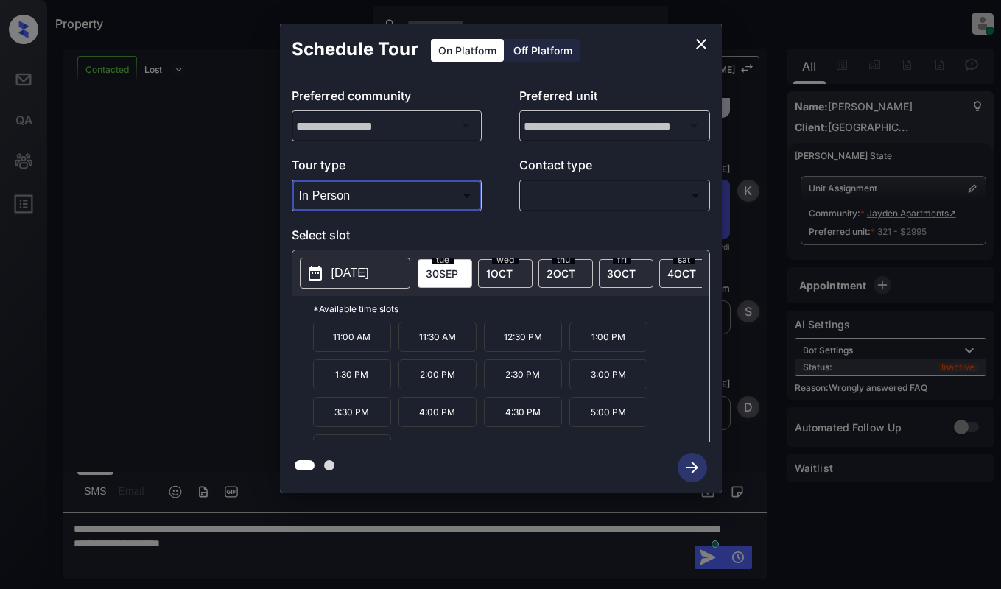
click at [342, 274] on p "[DATE]" at bounding box center [350, 273] width 38 height 18
click at [366, 285] on button "[DATE]" at bounding box center [355, 273] width 110 height 31
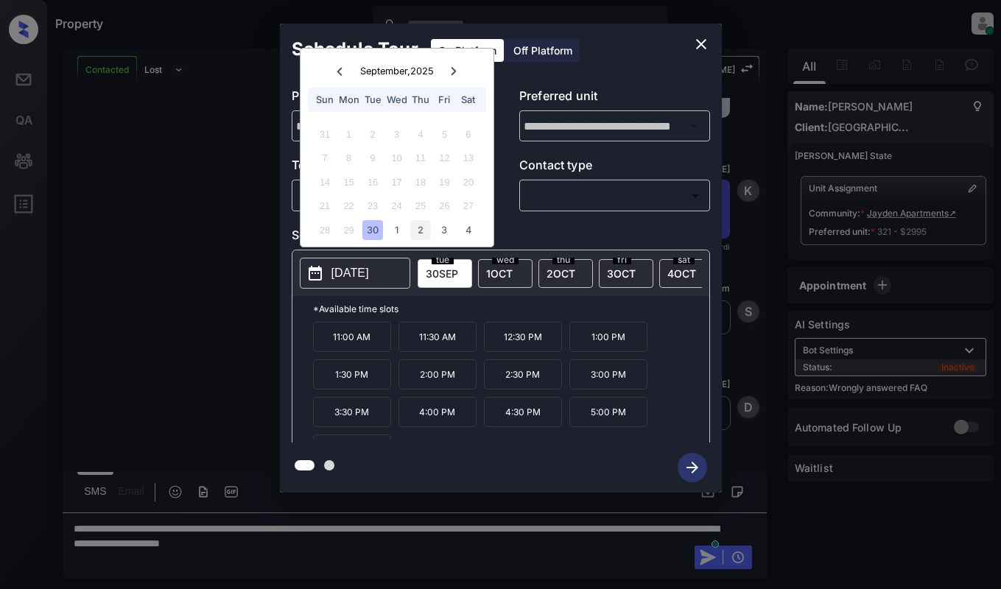
click at [426, 226] on div "2" at bounding box center [420, 230] width 20 height 20
click at [702, 38] on icon "close" at bounding box center [701, 44] width 18 height 18
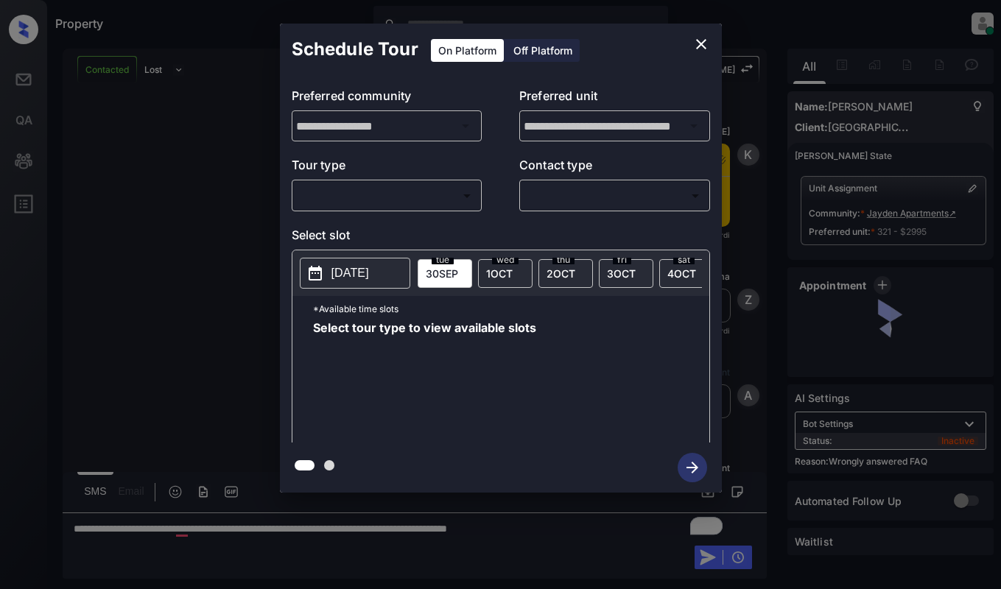
scroll to position [5275, 0]
click at [381, 203] on body "Property [PERSON_NAME] Online Set yourself offline Set yourself on break Profil…" at bounding box center [500, 294] width 1001 height 589
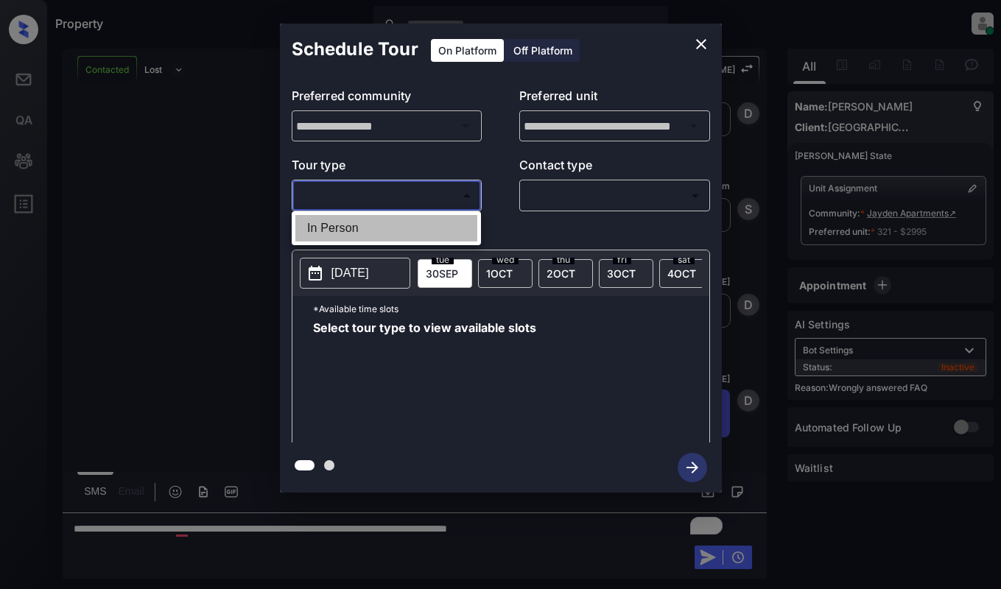
click at [377, 225] on li "In Person" at bounding box center [386, 228] width 182 height 27
type input "********"
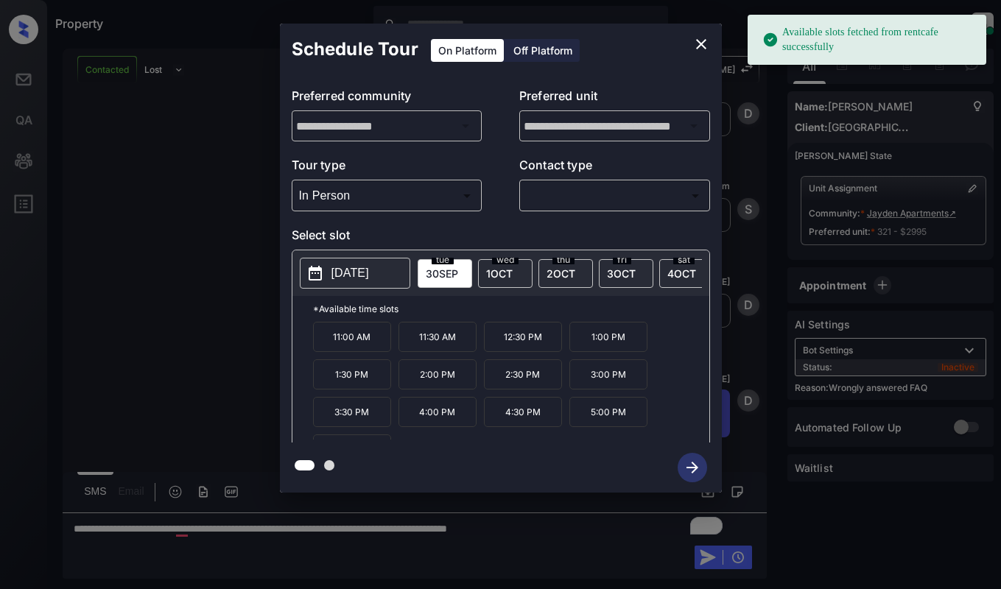
click at [342, 272] on p "[DATE]" at bounding box center [350, 273] width 38 height 18
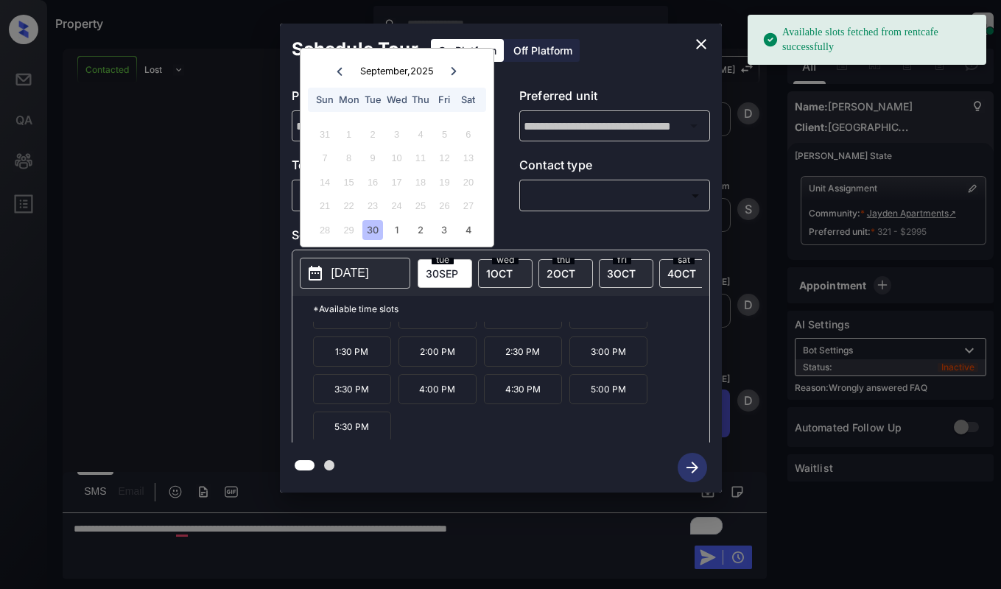
scroll to position [25, 0]
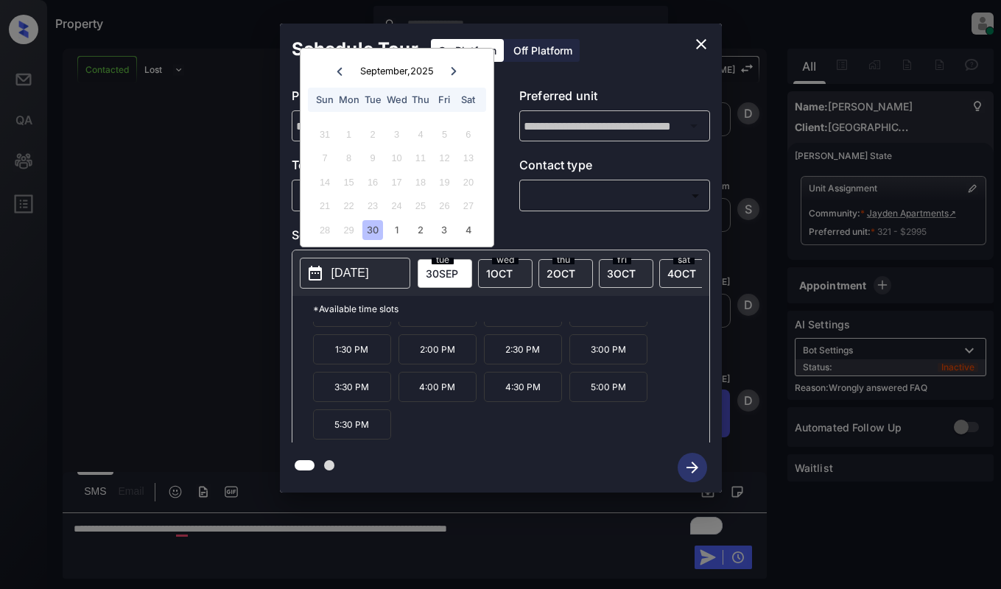
click at [705, 43] on icon "close" at bounding box center [701, 44] width 18 height 18
